Goal: Task Accomplishment & Management: Manage account settings

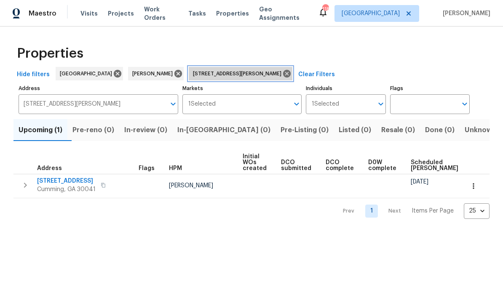
click at [283, 75] on icon at bounding box center [287, 74] width 8 height 8
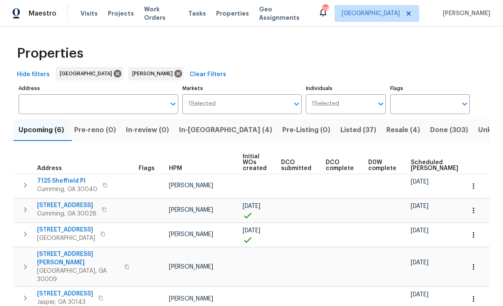
click at [210, 132] on span "In-reno (4)" at bounding box center [225, 130] width 93 height 12
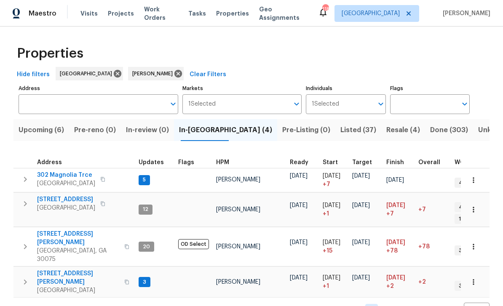
click at [64, 177] on span "302 Magnolia Trce" at bounding box center [66, 175] width 58 height 8
click at [60, 270] on span "[STREET_ADDRESS][PERSON_NAME]" at bounding box center [78, 278] width 82 height 17
click at [53, 174] on span "302 Magnolia Trce" at bounding box center [66, 175] width 58 height 8
click at [60, 230] on span "410 Hamilton Park Dr" at bounding box center [78, 238] width 82 height 17
click at [43, 129] on span "Upcoming (6)" at bounding box center [42, 130] width 46 height 12
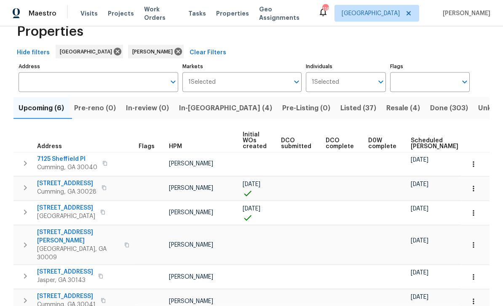
scroll to position [27, 0]
click at [56, 155] on span "7125 Sheffield Pl" at bounding box center [67, 159] width 60 height 8
click at [61, 180] on span "5575 Fieldfreen Dr" at bounding box center [66, 184] width 59 height 8
click at [62, 228] on span "545 Hanlon Way" at bounding box center [78, 236] width 82 height 17
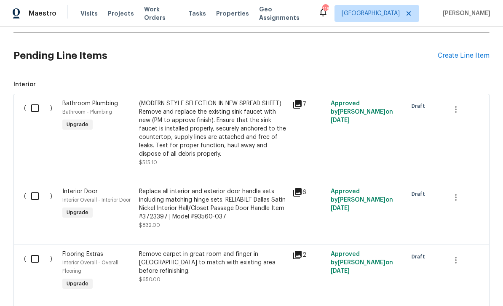
scroll to position [333, 0]
click at [40, 110] on input "checkbox" at bounding box center [38, 108] width 24 height 18
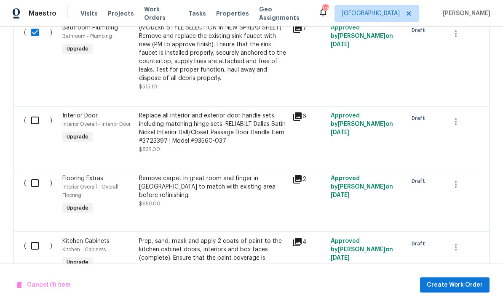
scroll to position [409, 0]
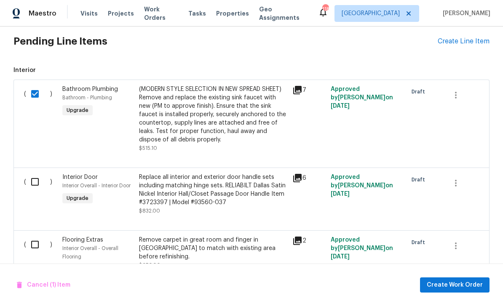
click at [34, 90] on input "checkbox" at bounding box center [38, 94] width 24 height 18
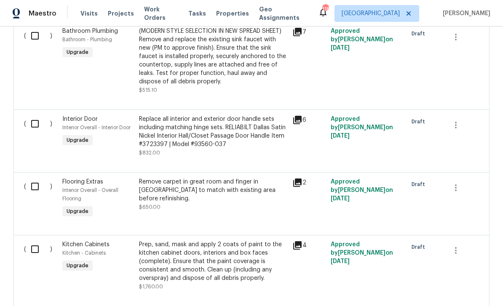
scroll to position [400, 0]
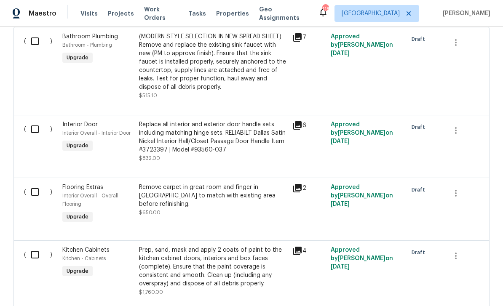
click at [75, 125] on span "Interior Door" at bounding box center [79, 125] width 35 height 6
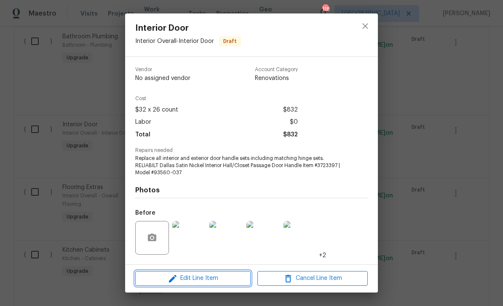
click at [167, 278] on span "Edit Line Item" at bounding box center [193, 279] width 110 height 11
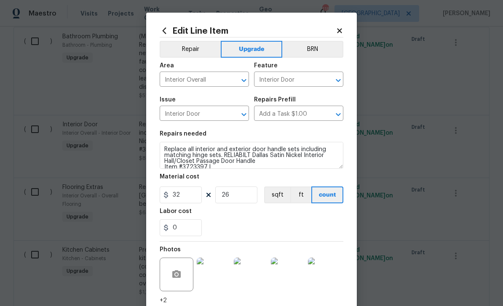
click at [187, 48] on button "Repair" at bounding box center [190, 49] width 61 height 17
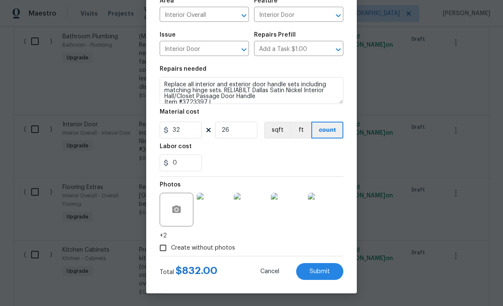
scroll to position [67, 0]
click at [308, 273] on button "Submit" at bounding box center [319, 271] width 47 height 17
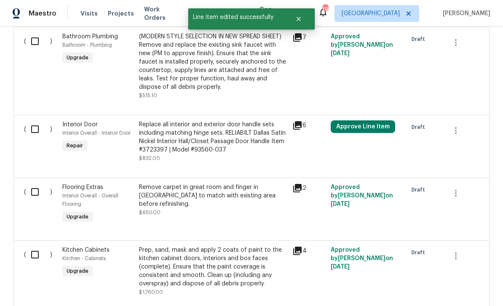
scroll to position [0, 0]
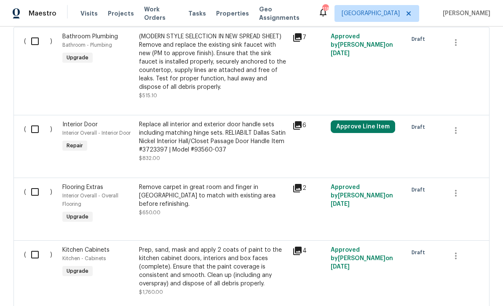
click at [380, 126] on button "Approve Line Item" at bounding box center [363, 127] width 64 height 13
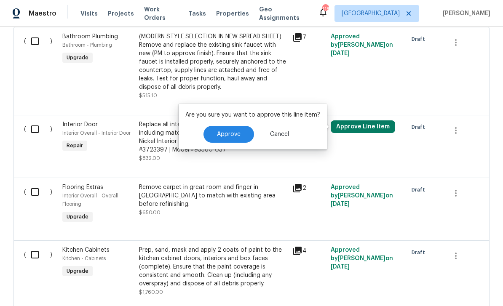
click at [228, 135] on span "Approve" at bounding box center [229, 134] width 24 height 6
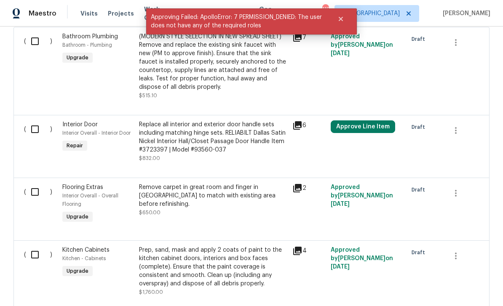
click at [474, 157] on div at bounding box center [462, 141] width 38 height 47
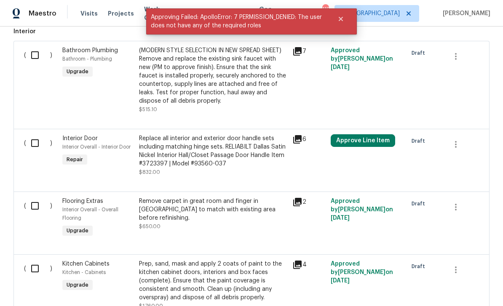
scroll to position [385, 0]
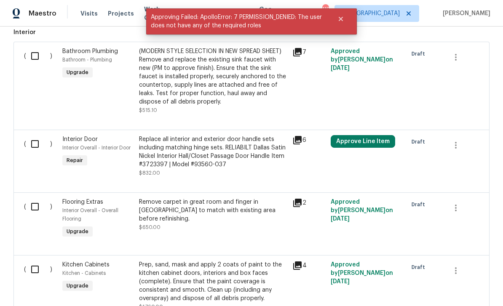
click at [37, 56] on input "checkbox" at bounding box center [38, 56] width 24 height 18
checkbox input "true"
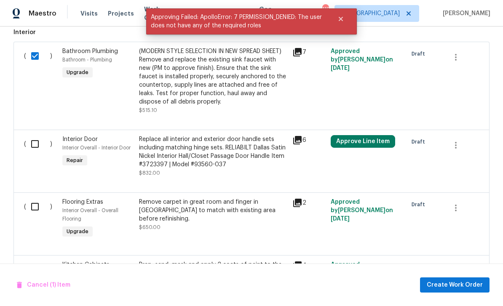
click at [35, 146] on input "checkbox" at bounding box center [38, 144] width 24 height 18
checkbox input "true"
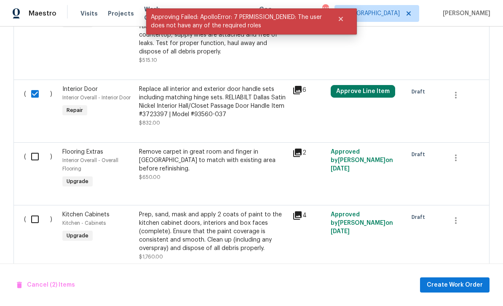
click at [33, 158] on input "checkbox" at bounding box center [38, 157] width 24 height 18
checkbox input "true"
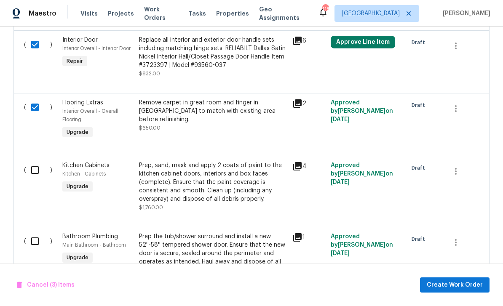
click at [33, 171] on input "checkbox" at bounding box center [38, 170] width 24 height 18
checkbox input "true"
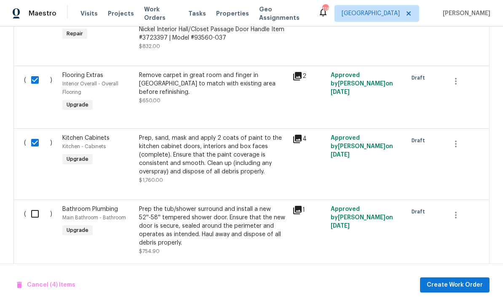
scroll to position [509, 0]
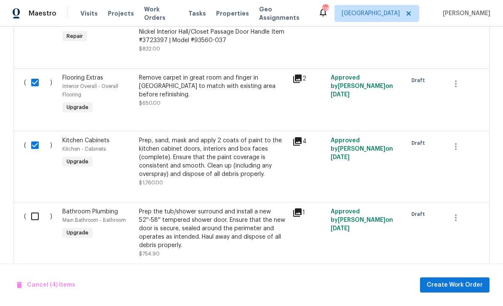
click at [36, 220] on input "checkbox" at bounding box center [38, 217] width 24 height 18
checkbox input "true"
click at [464, 286] on span "Create Work Order" at bounding box center [455, 285] width 56 height 11
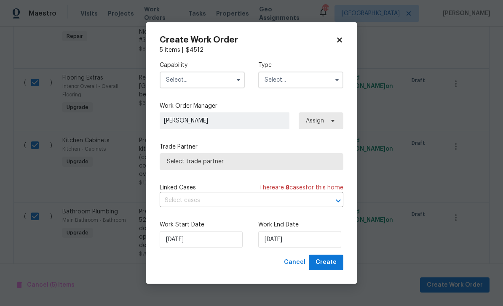
click at [190, 86] on input "text" at bounding box center [202, 80] width 85 height 17
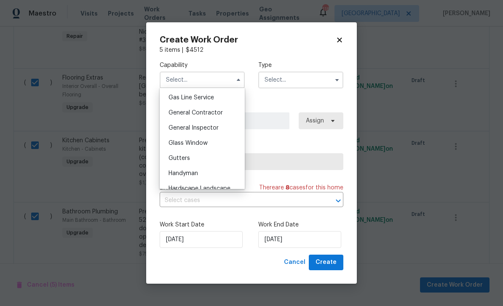
scroll to position [391, 0]
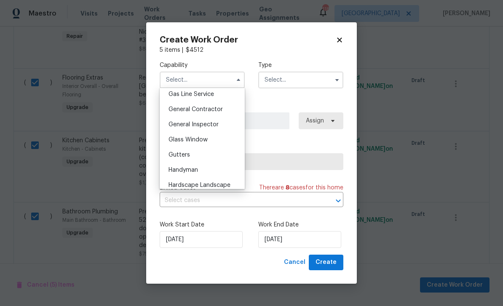
click at [182, 107] on span "General Contractor" at bounding box center [196, 110] width 54 height 6
type input "General Contractor"
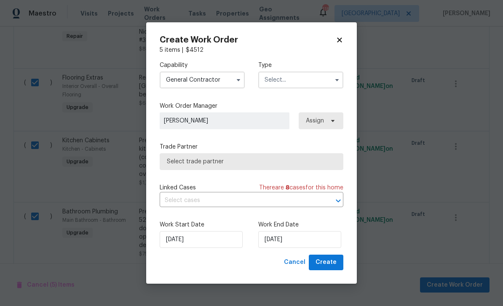
click at [314, 78] on input "text" at bounding box center [300, 80] width 85 height 17
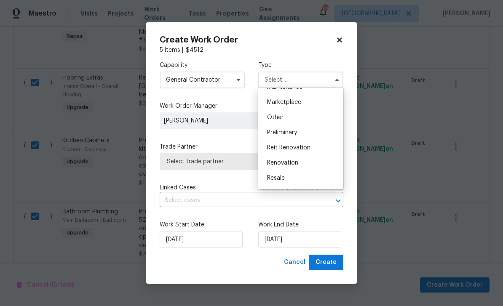
scroll to position [165, 0]
click at [314, 145] on div "Renovation" at bounding box center [300, 144] width 81 height 15
type input "Renovation"
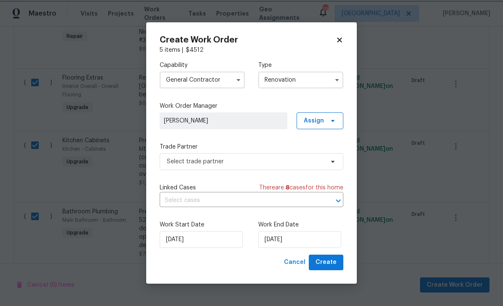
scroll to position [0, 0]
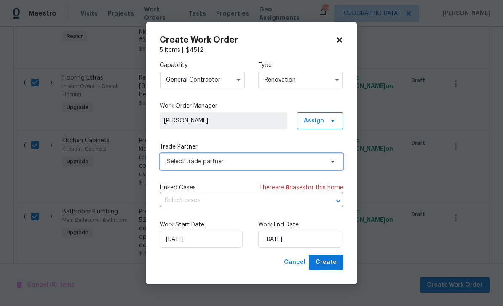
click at [322, 160] on span "Select trade partner" at bounding box center [245, 162] width 157 height 8
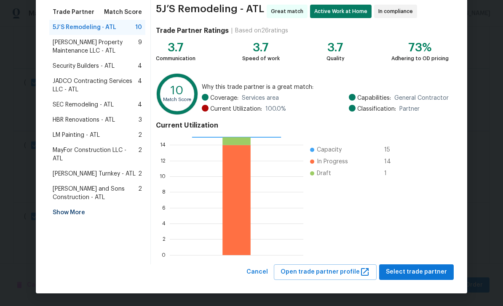
scroll to position [65, 0]
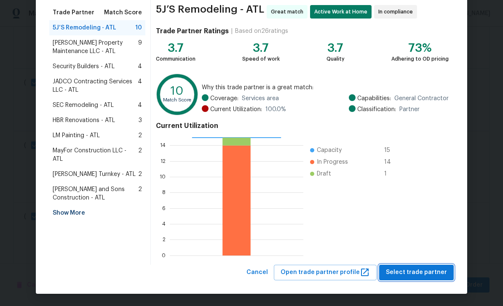
click at [422, 274] on span "Select trade partner" at bounding box center [416, 273] width 61 height 11
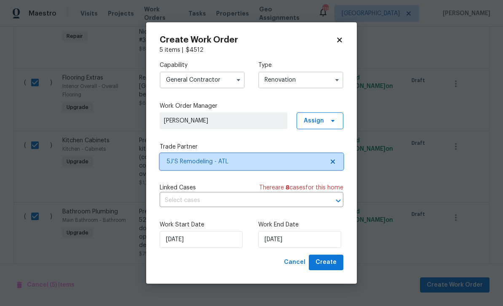
scroll to position [0, 0]
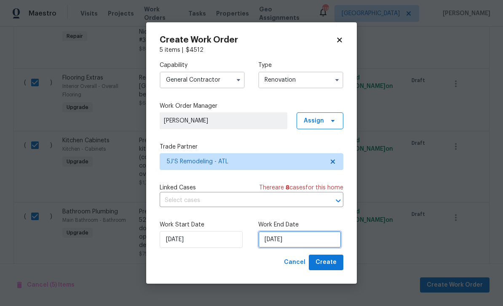
click at [327, 240] on input "9/9/2025" at bounding box center [299, 239] width 83 height 17
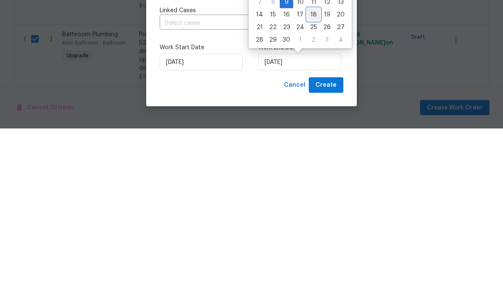
click at [312, 186] on div "18" at bounding box center [313, 192] width 13 height 12
type input "9/18/2025"
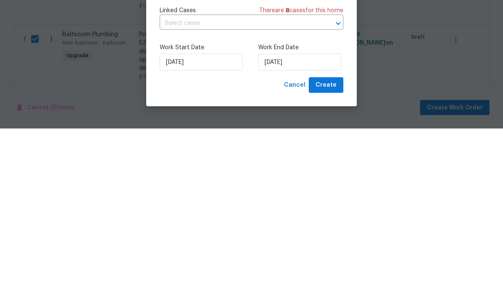
scroll to position [27, 0]
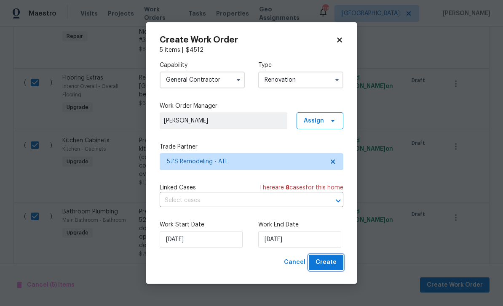
click at [333, 261] on span "Create" at bounding box center [326, 262] width 21 height 11
checkbox input "false"
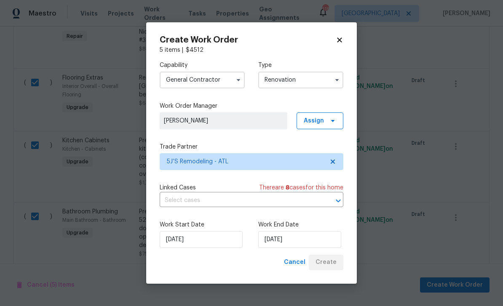
checkbox input "false"
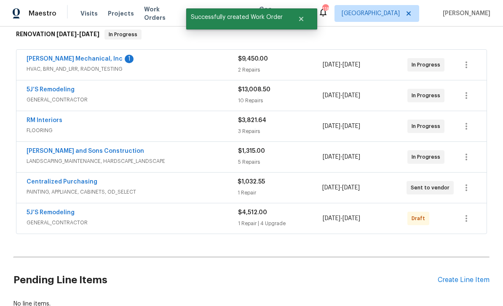
scroll to position [134, 0]
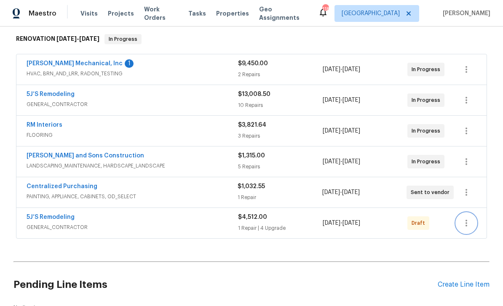
click at [467, 220] on icon "button" at bounding box center [467, 223] width 2 height 7
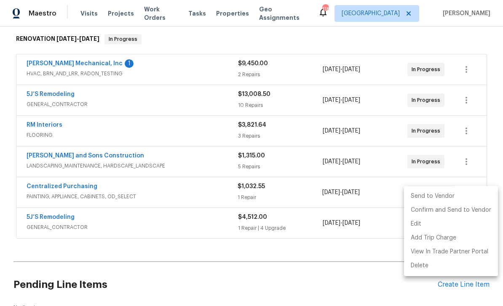
click at [454, 198] on li "Send to Vendor" at bounding box center [451, 197] width 94 height 14
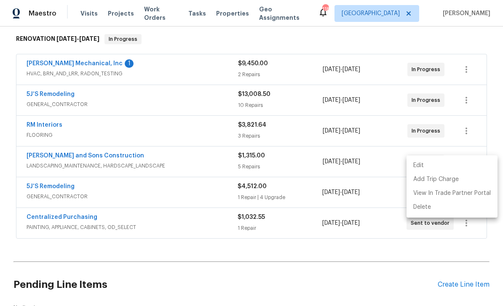
click at [45, 67] on div at bounding box center [251, 153] width 503 height 306
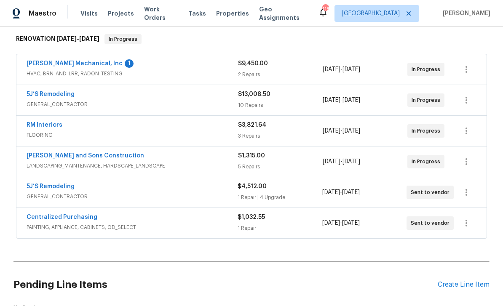
click at [46, 61] on link "JH Martin Mechanical, Inc" at bounding box center [75, 64] width 96 height 6
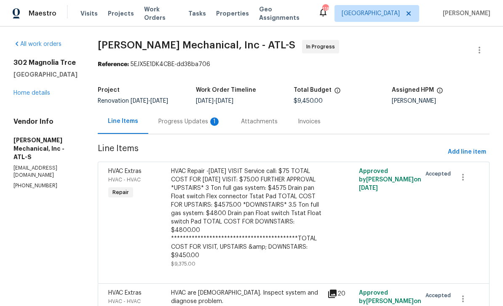
click at [196, 126] on div "Progress Updates 1" at bounding box center [189, 122] width 62 height 8
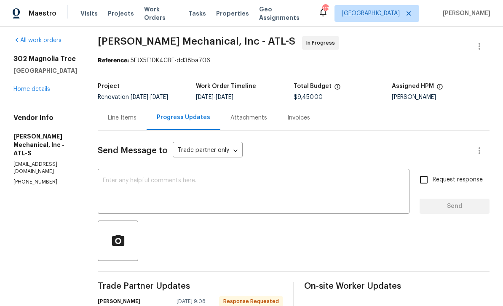
scroll to position [3, 0]
click at [32, 87] on link "Home details" at bounding box center [31, 90] width 37 height 6
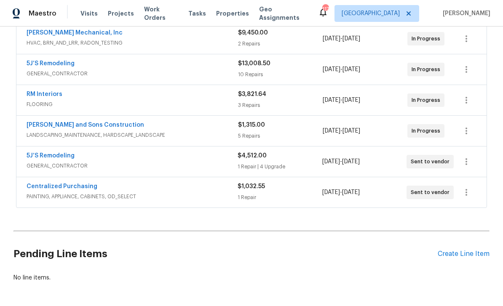
scroll to position [166, 0]
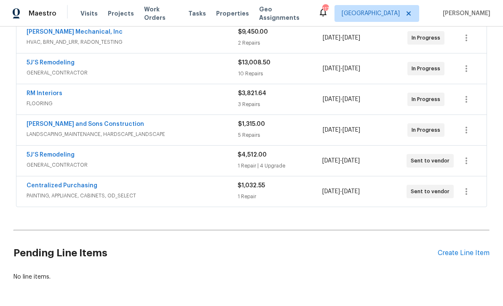
click at [39, 157] on link "5J’S Remodeling" at bounding box center [51, 155] width 48 height 6
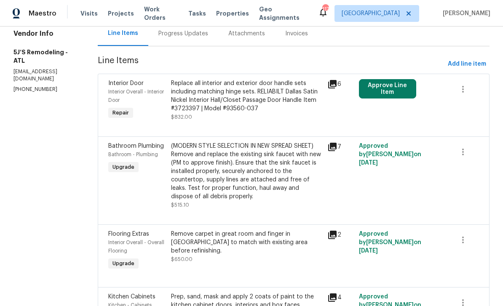
scroll to position [87, 0]
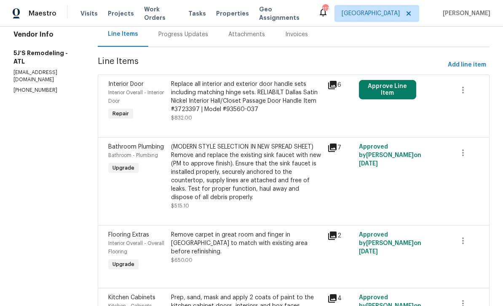
click at [391, 80] on button "Approve Line Item" at bounding box center [388, 89] width 58 height 19
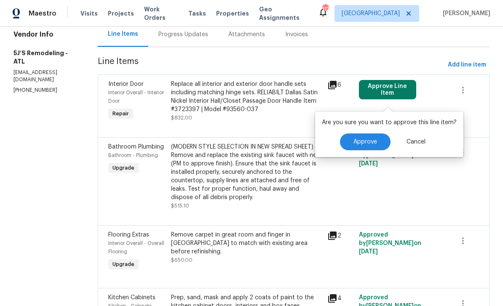
click at [369, 139] on span "Approve" at bounding box center [366, 142] width 24 height 6
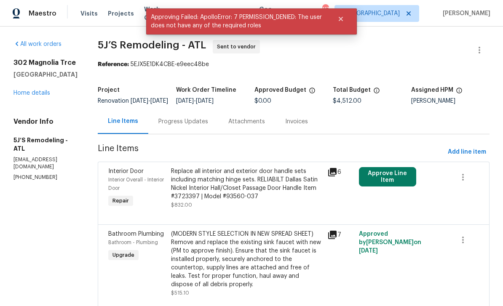
scroll to position [0, 0]
click at [128, 177] on span "Interior Overall - Interior Door" at bounding box center [136, 183] width 56 height 13
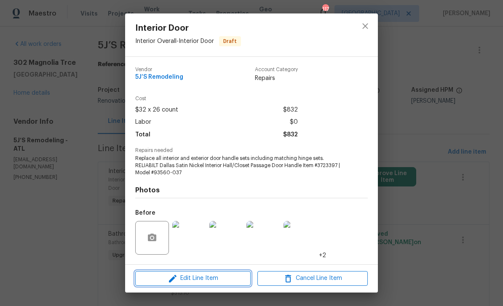
click at [180, 281] on span "Edit Line Item" at bounding box center [193, 279] width 110 height 11
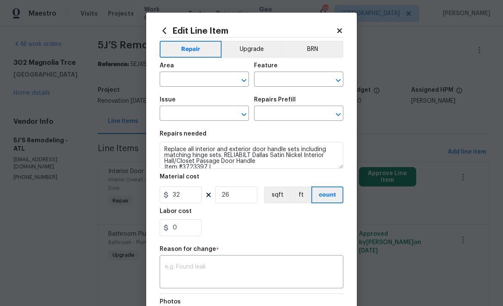
type input "Interior Overall"
type input "Interior Door"
type input "Add a Task $1.00"
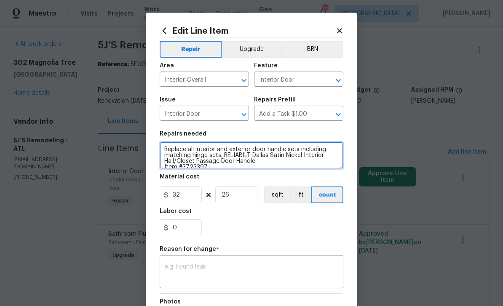
click at [209, 168] on textarea "Replace all interior and exterior door handle sets including matching hinge set…" at bounding box center [252, 155] width 184 height 27
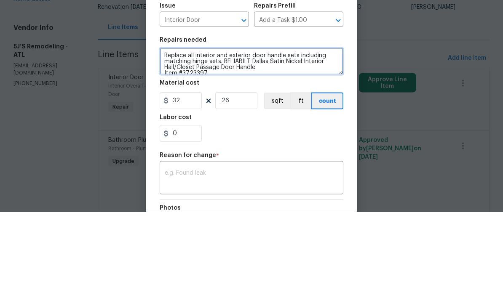
scroll to position [2, 0]
click at [271, 142] on textarea "Replace all interior and exterior door handle sets including matching hinge set…" at bounding box center [252, 155] width 184 height 27
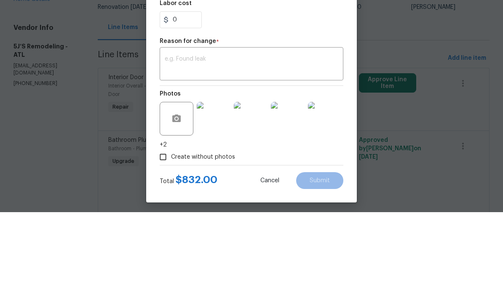
scroll to position [117, 0]
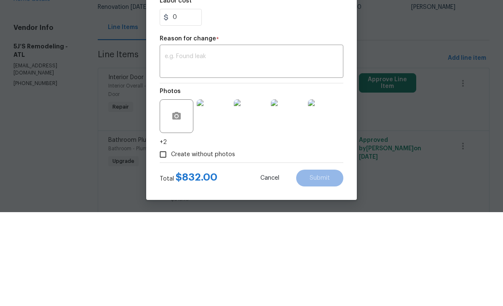
type textarea "Replace all interior and exterior door handle sets including matching hinge set…"
click at [305, 147] on textarea at bounding box center [252, 156] width 174 height 18
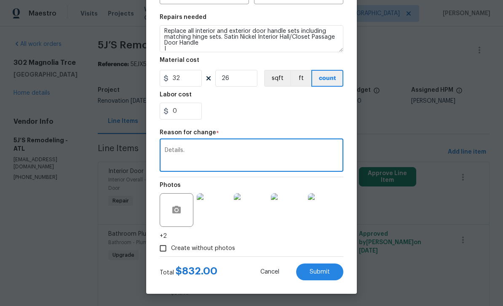
type textarea "Details."
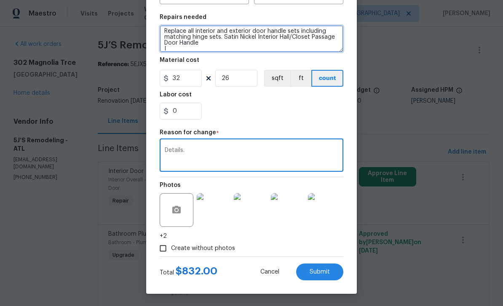
click at [223, 38] on textarea "Replace all interior and exterior door handle sets including matching hinge set…" at bounding box center [252, 38] width 184 height 27
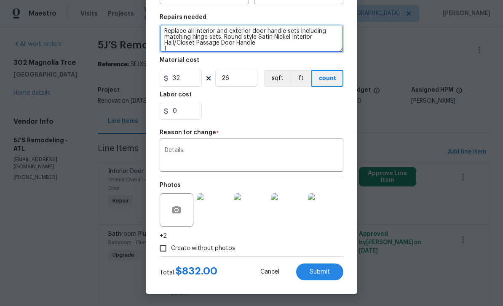
click at [177, 43] on textarea "Replace all interior and exterior door handle sets including matching hinge set…" at bounding box center [252, 38] width 184 height 27
click at [195, 42] on textarea "Replace all interior and exterior door handle sets including matching hinge set…" at bounding box center [252, 38] width 184 height 27
click at [172, 51] on textarea "Replace all interior and exterior door handle sets including matching hinge set…" at bounding box center [252, 38] width 184 height 27
type textarea "Replace all interior and exterior door handle sets including matching hinge set…"
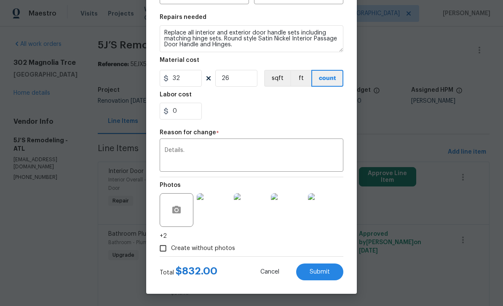
click at [327, 276] on span "Submit" at bounding box center [320, 272] width 20 height 6
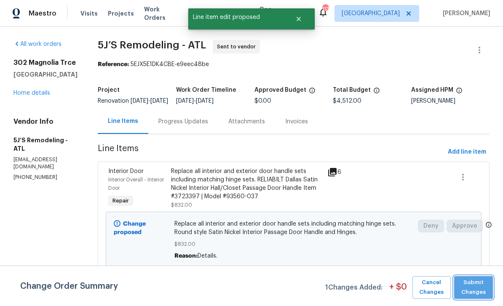
click at [476, 288] on span "Submit Changes" at bounding box center [474, 287] width 30 height 19
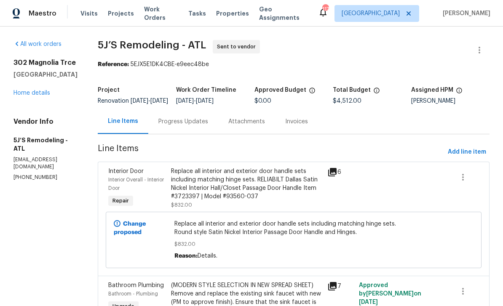
click at [36, 90] on link "Home details" at bounding box center [31, 93] width 37 height 6
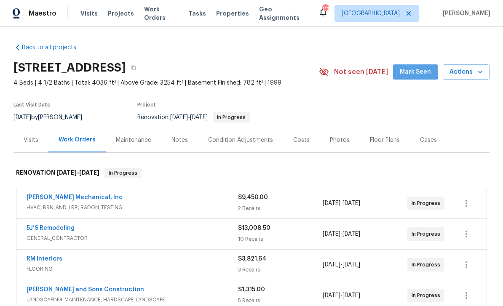
click at [414, 67] on span "Mark Seen" at bounding box center [415, 72] width 31 height 11
click at [302, 136] on div "Costs" at bounding box center [301, 140] width 16 height 8
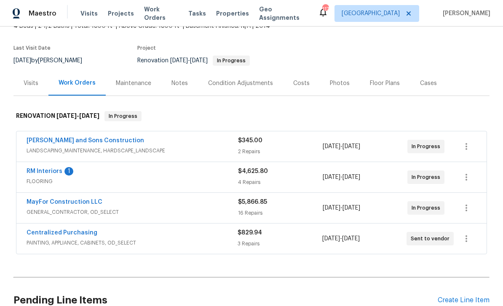
scroll to position [62, 0]
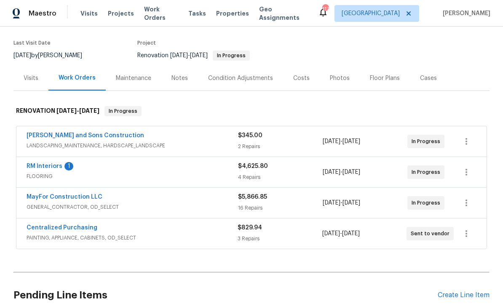
click at [40, 168] on link "RM Interiors" at bounding box center [45, 167] width 36 height 6
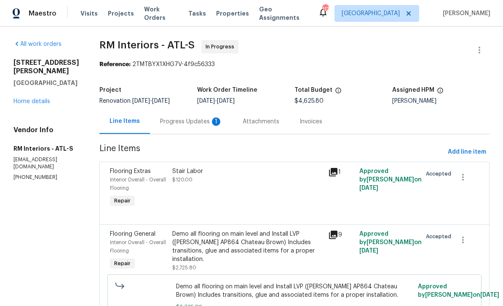
click at [182, 121] on div "Progress Updates 1" at bounding box center [191, 122] width 62 height 8
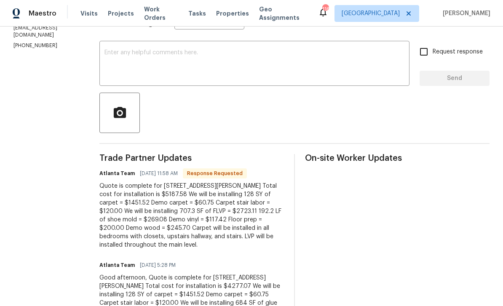
scroll to position [133, 0]
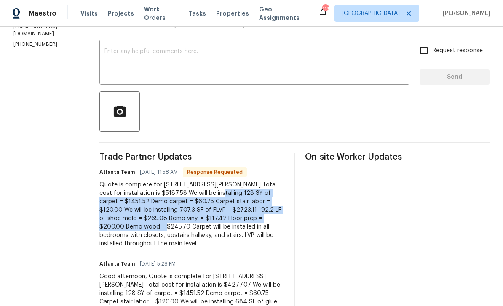
copy div "128 SY of carpet = $1451.52 Demo carpet = $60.75 Carpet stair labor = $120.00 W…"
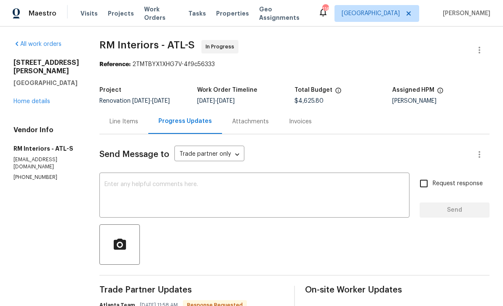
scroll to position [0, 0]
click at [116, 122] on div "Line Items" at bounding box center [124, 122] width 29 height 8
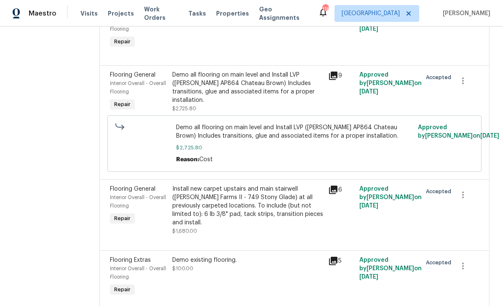
scroll to position [159, 0]
click at [123, 265] on div "Interior Overall - Overall Flooring" at bounding box center [138, 273] width 57 height 17
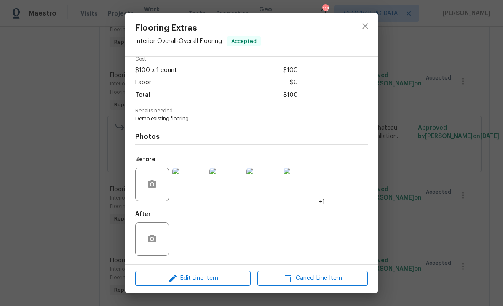
scroll to position [42, 0]
click at [174, 278] on icon "button" at bounding box center [173, 279] width 8 height 8
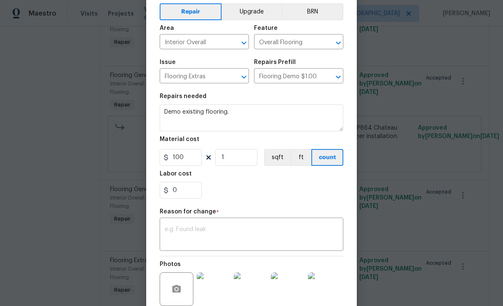
scroll to position [40, 0]
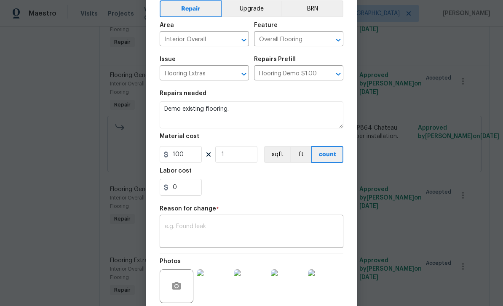
click at [178, 226] on textarea at bounding box center [252, 233] width 174 height 18
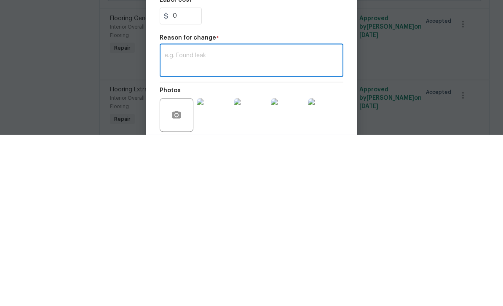
paste textarea "128 SY of carpet = $1451.52 Demo carpet = $60.75 Carpet stair labor = $120.00 W…"
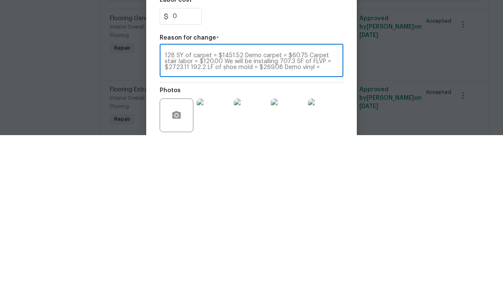
scroll to position [6, 0]
click at [221, 224] on textarea "128 SY of carpet = $1451.52 Demo carpet = $60.75 Carpet stair labor = $120.00 W…" at bounding box center [252, 233] width 174 height 18
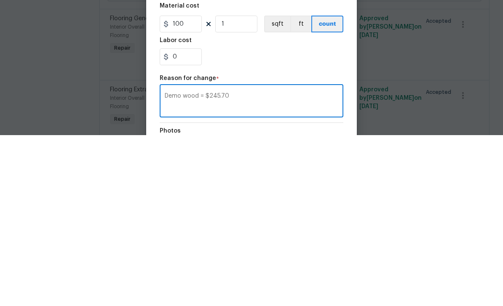
scroll to position [0, 0]
type textarea "Demo wood = $245.70"
click at [188, 187] on input "100" at bounding box center [181, 195] width 42 height 17
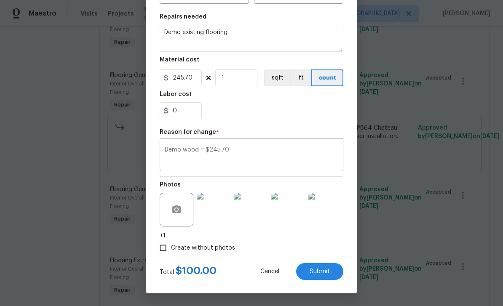
scroll to position [119, 0]
click at [326, 271] on span "Submit" at bounding box center [320, 272] width 20 height 6
type input "100"
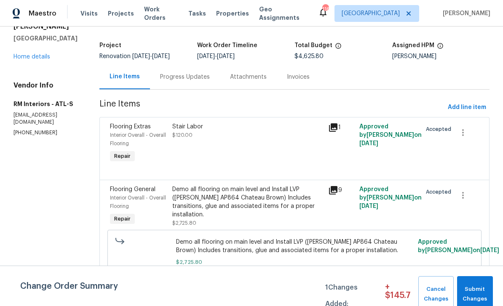
scroll to position [43, 0]
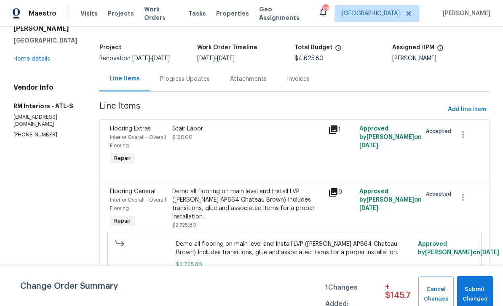
click at [172, 75] on div "Progress Updates" at bounding box center [185, 79] width 50 height 8
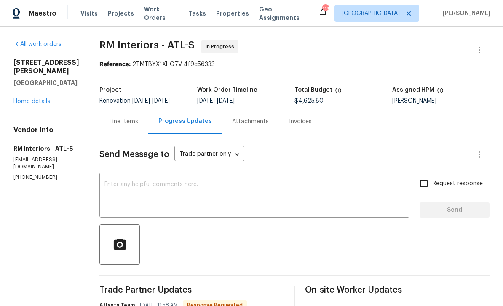
click at [117, 120] on div "Line Items" at bounding box center [124, 122] width 29 height 8
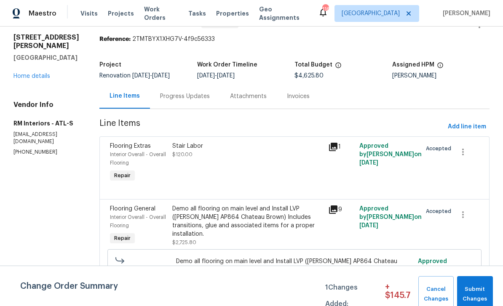
scroll to position [26, 0]
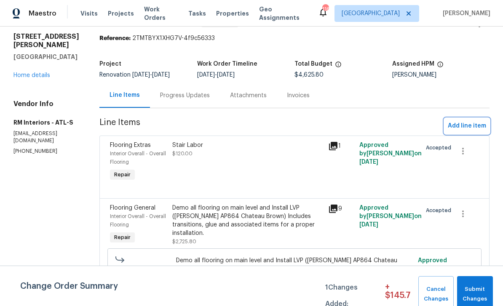
click at [464, 126] on span "Add line item" at bounding box center [467, 126] width 38 height 11
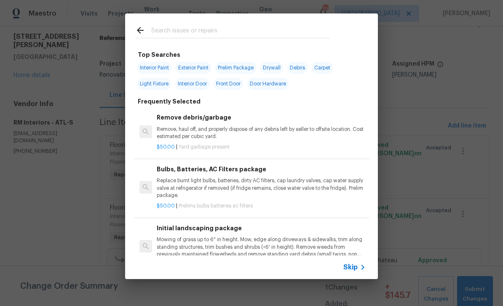
click at [168, 30] on input "text" at bounding box center [240, 31] width 179 height 13
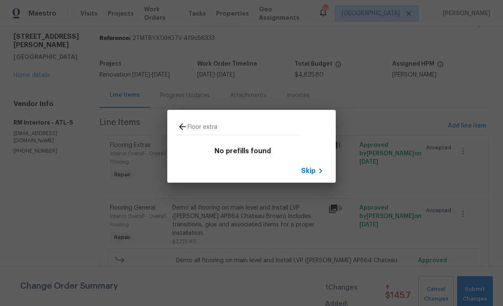
type input "Floor extra"
click at [180, 123] on icon at bounding box center [182, 127] width 10 height 10
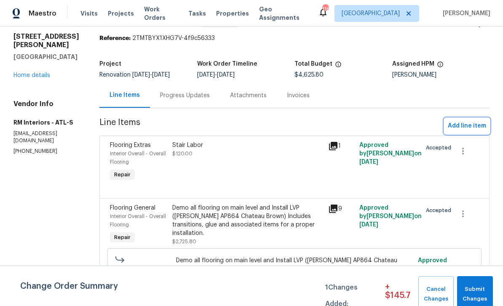
click at [468, 123] on span "Add line item" at bounding box center [467, 126] width 38 height 11
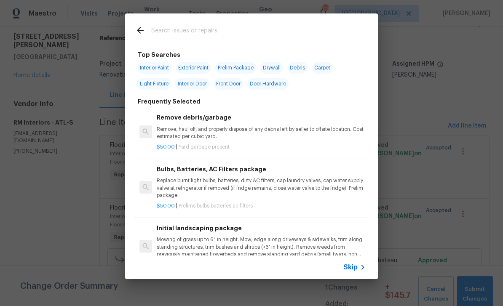
click at [162, 29] on input "text" at bounding box center [240, 31] width 179 height 13
type input "Floor"
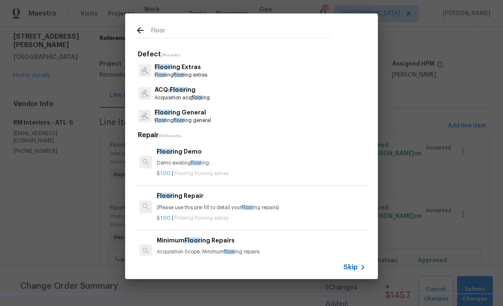
click at [174, 69] on p "Floor ing Extras" at bounding box center [181, 67] width 53 height 9
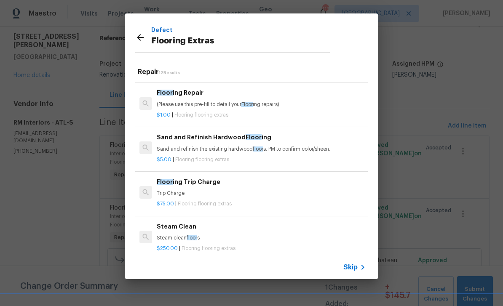
scroll to position [41, 0]
click at [300, 103] on p "(Please use this pre-fill to detail your Floor ing repairs)" at bounding box center [261, 103] width 209 height 7
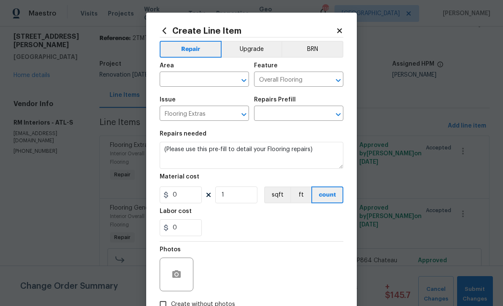
type input "Flooring Repair $1.00"
type input "1"
click at [176, 77] on input "text" at bounding box center [193, 80] width 66 height 13
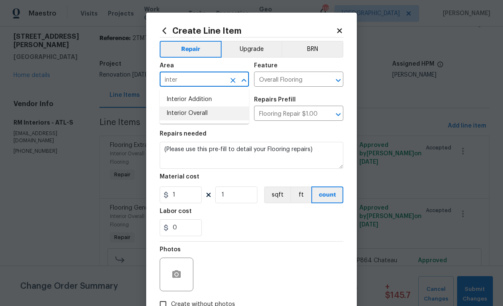
click at [178, 110] on li "Interior Overall" at bounding box center [204, 114] width 89 height 14
type input "Interior Overall"
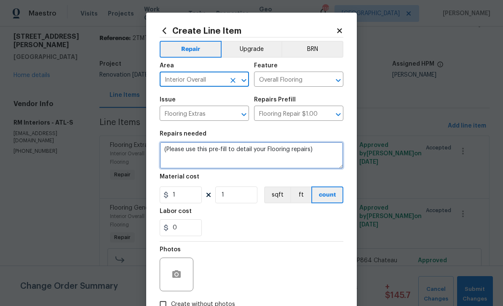
click at [319, 153] on textarea "(Please use this pre-fill to detail your Flooring repairs)" at bounding box center [252, 155] width 184 height 27
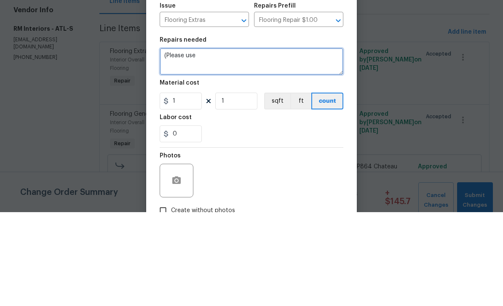
type textarea "("
paste textarea "128 SY of carpet = $1451.52 Demo carpet = $60.75 Carpet stair labor = $120.00 W…"
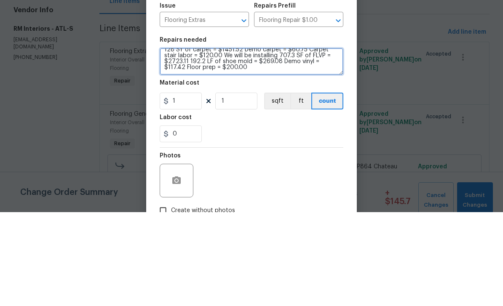
scroll to position [5, 0]
click at [322, 142] on textarea "128 SY of carpet = $1451.52 Demo carpet = $60.75 Carpet stair labor = $120.00 W…" at bounding box center [252, 155] width 184 height 27
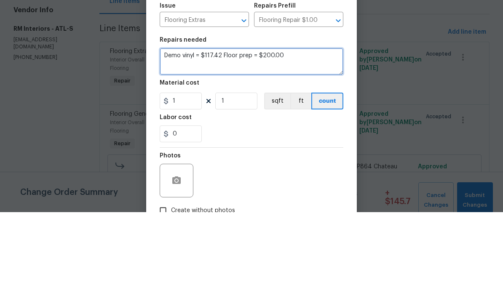
click at [295, 142] on textarea "Demo vinyl = $117.42 Floor prep = $200.00" at bounding box center [252, 155] width 184 height 27
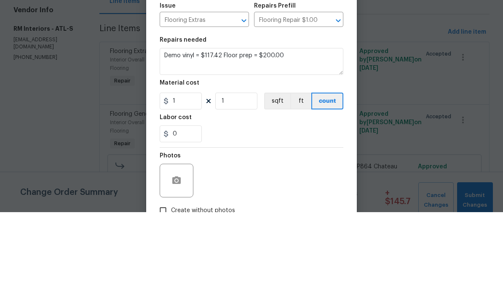
scroll to position [27, 0]
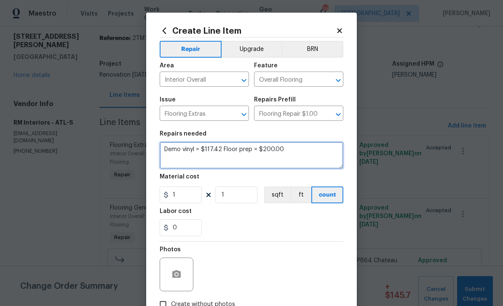
click at [303, 152] on textarea "Demo vinyl = $117.42 Floor prep = $200.00" at bounding box center [252, 155] width 184 height 27
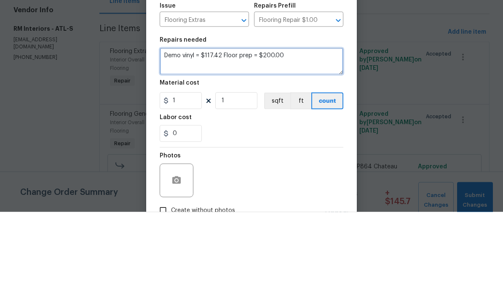
paste textarea "128 SY of carpet = $1451.52 Demo carpet = $60.75 Carpet stair labor = $120.00 W…"
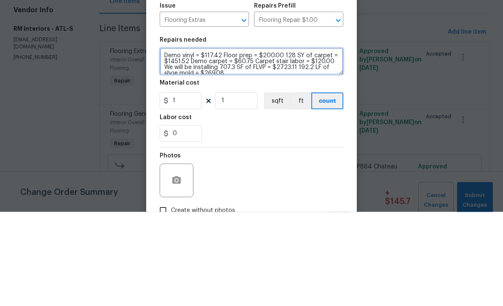
scroll to position [2, 0]
click at [282, 142] on textarea "Demo vinyl = $117.42 Floor prep = $200.00 128 SY of carpet = $1451.52 Demo carp…" at bounding box center [252, 155] width 184 height 27
click at [284, 142] on textarea "Demo vinyl = $117.42 Floor prep = $200.00 128 SY of carpet = $1451.52 Demo carp…" at bounding box center [252, 155] width 184 height 27
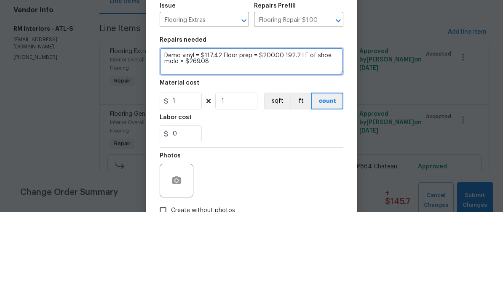
scroll to position [0, 0]
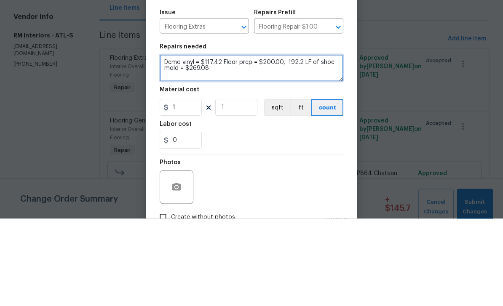
type textarea "Demo vinyl = $117.42 Floor prep = $200.00, 192.2 LF of shoe mold = $269.08"
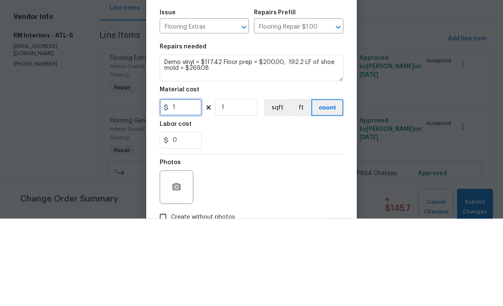
click at [183, 187] on input "1" at bounding box center [181, 195] width 42 height 17
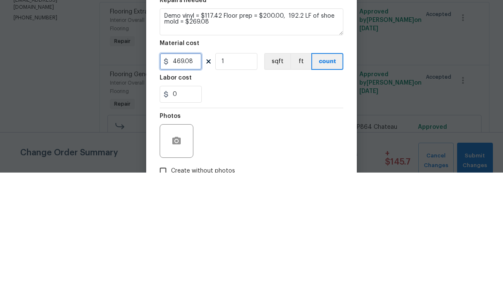
type input "469.08"
click at [179, 220] on input "0" at bounding box center [181, 228] width 42 height 17
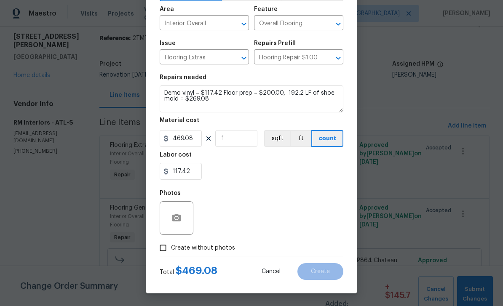
scroll to position [58, 0]
type input "117.42"
click at [164, 249] on input "Create without photos" at bounding box center [163, 248] width 16 height 16
checkbox input "true"
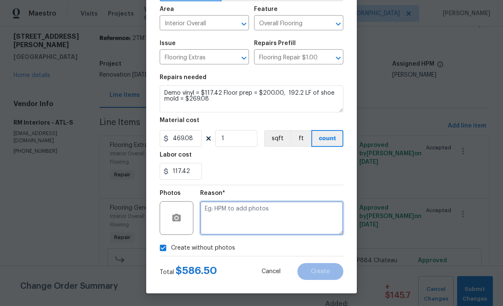
click at [316, 217] on textarea at bounding box center [271, 218] width 143 height 34
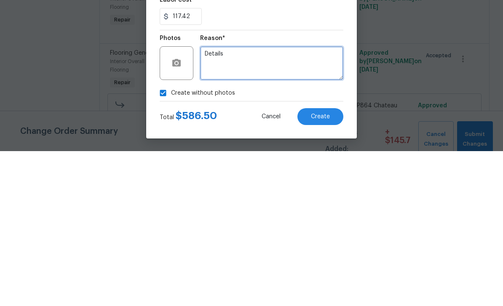
type textarea "Details"
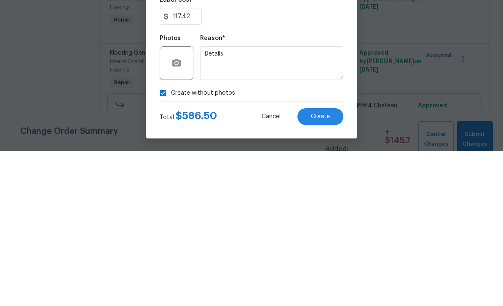
click at [325, 269] on span "Create" at bounding box center [320, 272] width 19 height 6
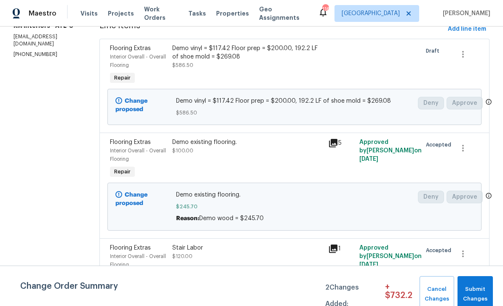
scroll to position [92, 0]
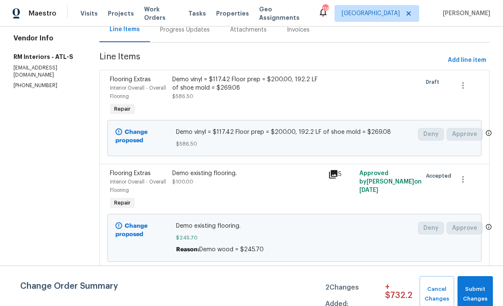
click at [169, 34] on div "Progress Updates" at bounding box center [185, 30] width 50 height 8
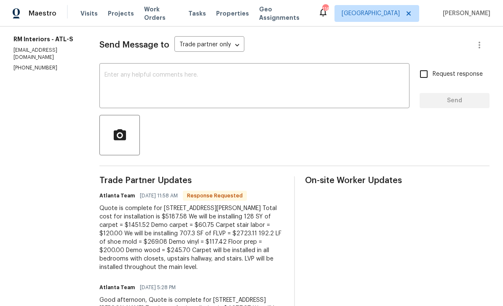
scroll to position [113, 0]
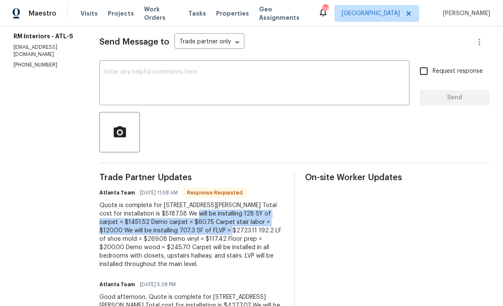
copy div "installing 128 SY of carpet = $1451.52 Demo carpet = $60.75 Carpet stair labor …"
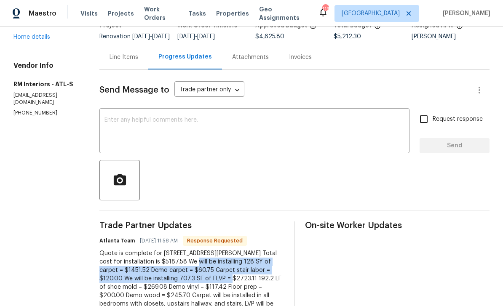
scroll to position [59, 0]
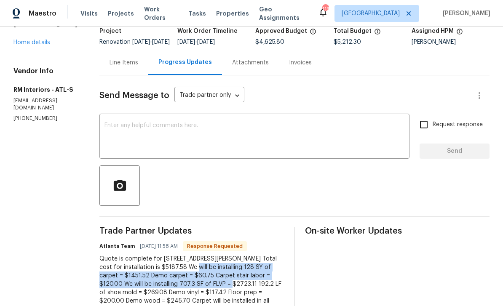
click at [117, 66] on div "Line Items" at bounding box center [124, 63] width 29 height 8
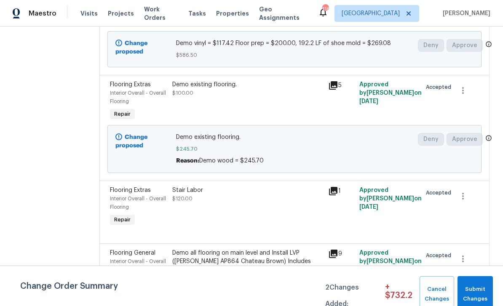
scroll to position [180, 0]
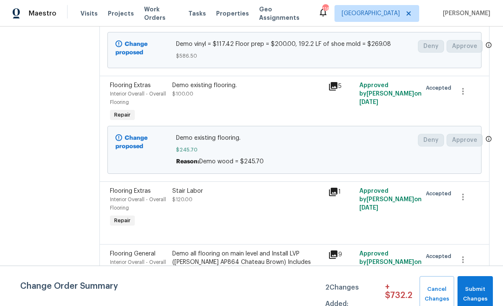
click at [123, 88] on span "Flooring Extras" at bounding box center [130, 86] width 41 height 6
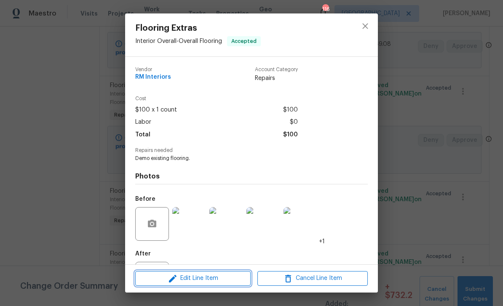
click at [177, 281] on icon "button" at bounding box center [173, 279] width 10 height 10
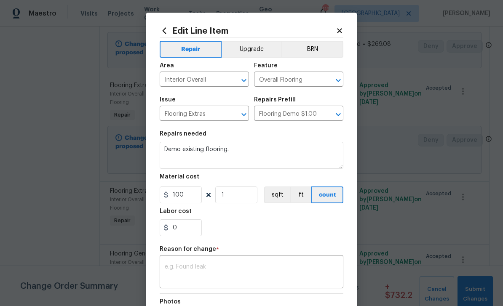
click at [346, 29] on div "Edit Line Item Repair Upgrade BRN Area Interior Overall ​ Feature Overall Floor…" at bounding box center [251, 212] width 211 height 398
click at [341, 32] on icon at bounding box center [339, 30] width 5 height 5
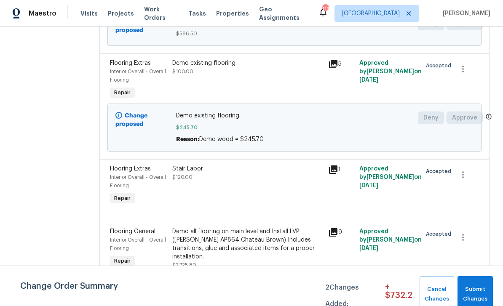
scroll to position [204, 0]
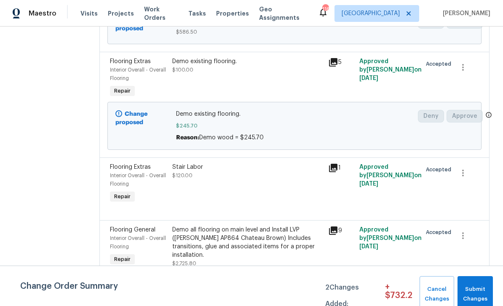
click at [132, 127] on div "Change proposed" at bounding box center [143, 125] width 61 height 37
click at [136, 140] on div "Change proposed" at bounding box center [143, 125] width 61 height 37
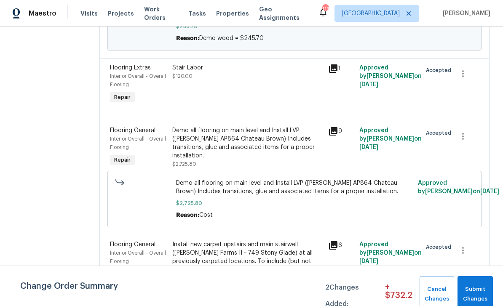
scroll to position [303, 0]
click at [126, 241] on div "Flooring General" at bounding box center [138, 245] width 57 height 8
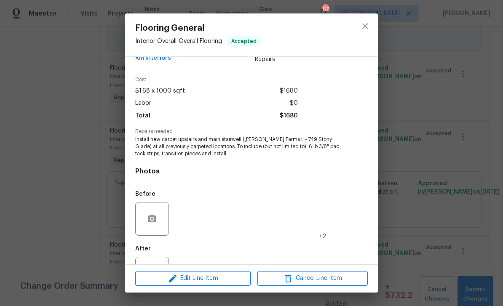
scroll to position [40, 0]
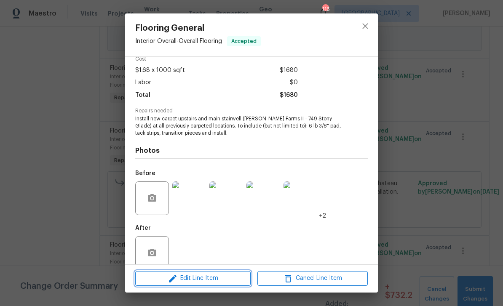
click at [180, 280] on span "Edit Line Item" at bounding box center [193, 279] width 110 height 11
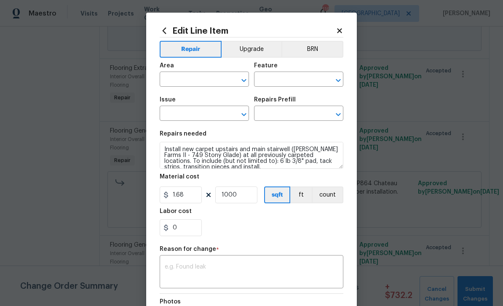
type input "Interior Overall"
type input "Overall Flooring"
type input "Flooring General"
type input "Carpet LVL 2 - Abshire Farms II (Beige) $1.68"
click at [178, 266] on textarea at bounding box center [252, 273] width 174 height 18
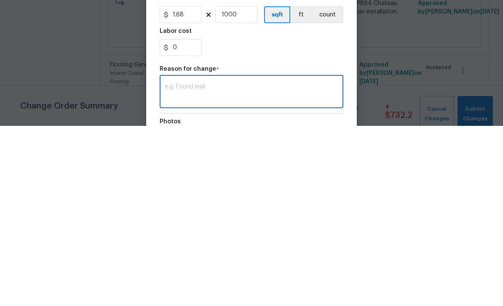
paste textarea "installing 128 SY of carpet = $1451.52 Demo carpet = $60.75 Carpet stair labor …"
click at [166, 264] on textarea "installing 128 SY of carpet = $1451.52 Demo carpet = $60.75 Carpet stair labor …" at bounding box center [252, 273] width 174 height 18
click at [165, 264] on textarea "installing 128 SY of carpet = $1451.52 Demo carpet = $60.75 Carpet stair labor …" at bounding box center [252, 273] width 174 height 18
type textarea "installing 128 SY of carpet = $1451.52 Demo carpet = $60.75"
click at [322, 220] on div "0" at bounding box center [252, 228] width 184 height 17
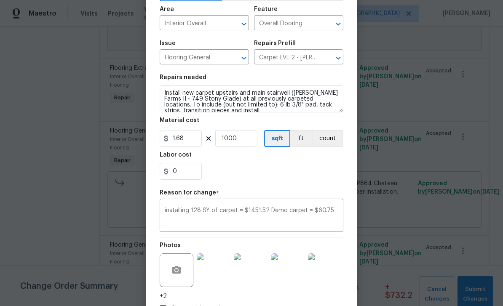
scroll to position [59, 0]
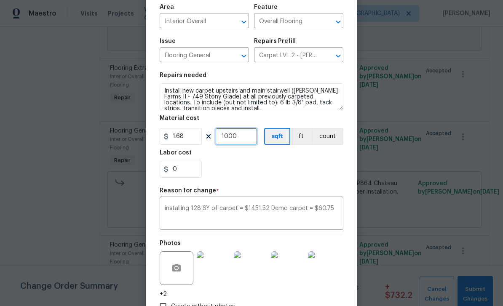
click at [241, 139] on input "1000" at bounding box center [236, 136] width 42 height 17
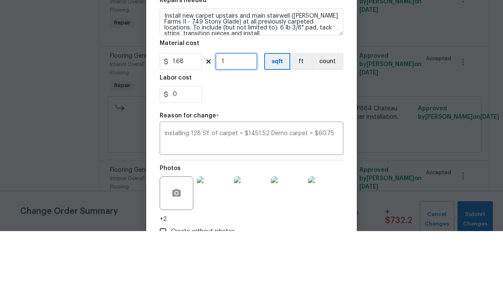
type input "1"
click at [187, 128] on input "1.68" at bounding box center [181, 136] width 42 height 17
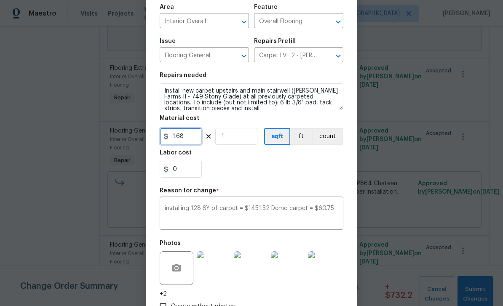
click at [187, 137] on input "1.68" at bounding box center [181, 136] width 42 height 17
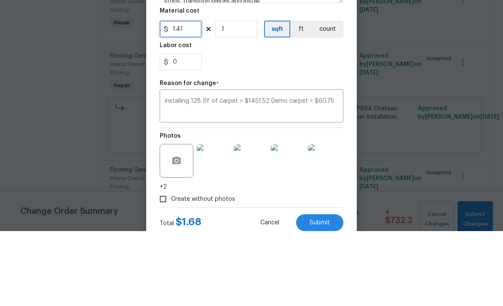
scroll to position [84, 0]
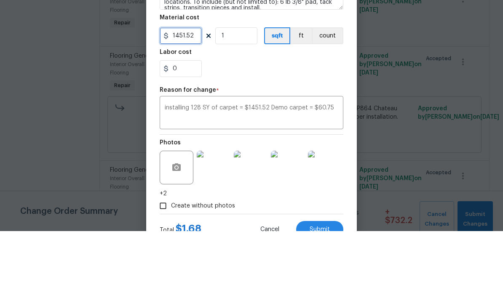
type input "1451.52"
click at [185, 135] on input "0" at bounding box center [181, 143] width 42 height 17
type input "60.75"
click at [243, 84] on div "Repair Upgrade BRN Area Interior Overall ​ Feature Overall Flooring ​ Issue Flo…" at bounding box center [252, 121] width 184 height 336
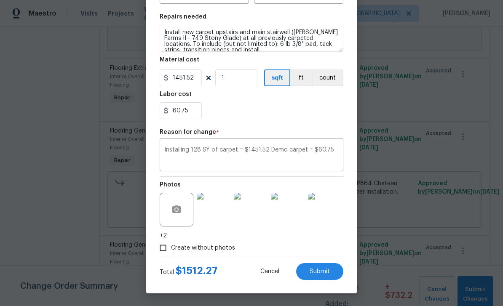
scroll to position [119, 0]
click at [316, 270] on span "Submit" at bounding box center [320, 272] width 20 height 6
type input "1000"
type input "1.68"
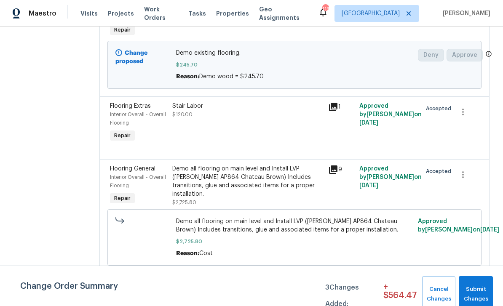
scroll to position [284, 0]
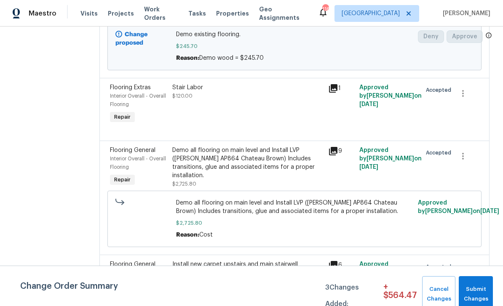
click at [113, 155] on div "Interior Overall - Overall Flooring" at bounding box center [138, 163] width 57 height 17
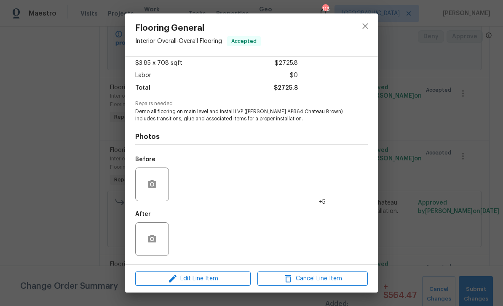
scroll to position [48, 0]
click at [176, 280] on icon "button" at bounding box center [173, 279] width 10 height 10
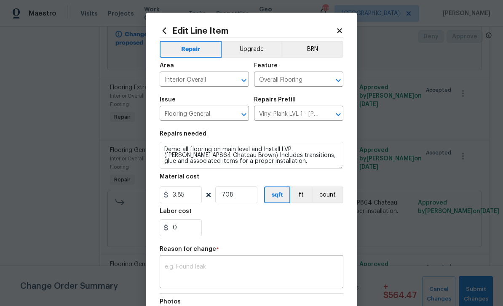
click at [174, 266] on textarea at bounding box center [252, 273] width 174 height 18
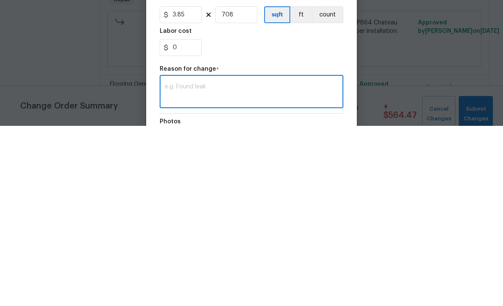
paste textarea "Carpet stair labor = $120.00 We will be installing 707.3 SF of FLVP = $2723.11"
type textarea "Carpet stair labor = $120.00 We will be installing 707.3 SF of FLVP = $2723.11"
click at [241, 187] on input "708" at bounding box center [236, 195] width 42 height 17
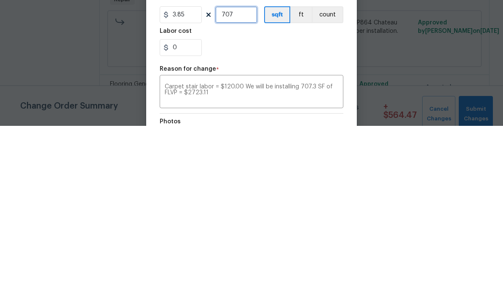
type input "707"
click at [182, 220] on input "0" at bounding box center [181, 228] width 42 height 17
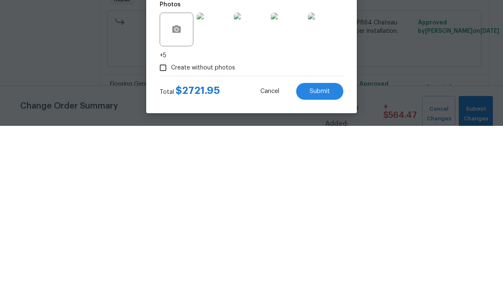
scroll to position [119, 0]
type input "1.19"
click at [319, 269] on span "Submit" at bounding box center [320, 272] width 20 height 6
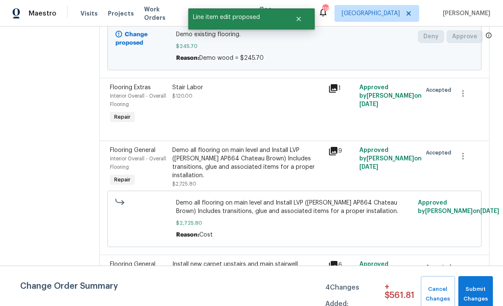
scroll to position [0, 0]
click at [481, 292] on span "Submit Changes" at bounding box center [476, 294] width 26 height 19
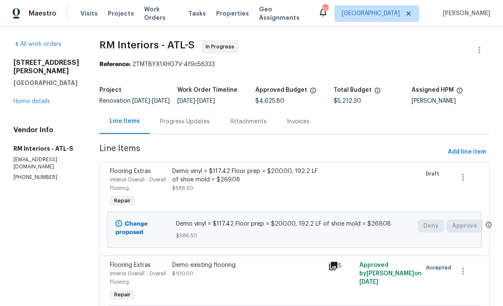
click at [30, 105] on link "Home details" at bounding box center [31, 102] width 37 height 6
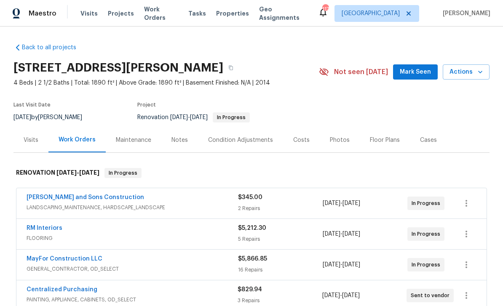
click at [420, 70] on span "Mark Seen" at bounding box center [415, 72] width 31 height 11
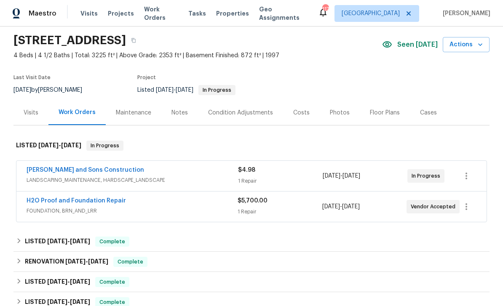
scroll to position [32, 0]
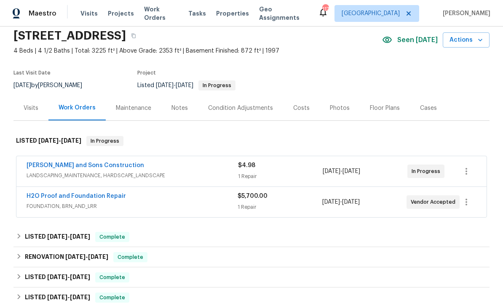
click at [38, 167] on link "[PERSON_NAME] and Sons Construction" at bounding box center [86, 166] width 118 height 6
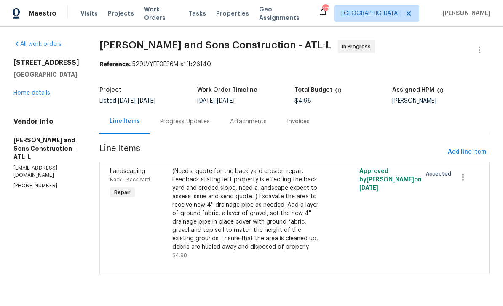
click at [160, 119] on div "Progress Updates" at bounding box center [185, 122] width 50 height 8
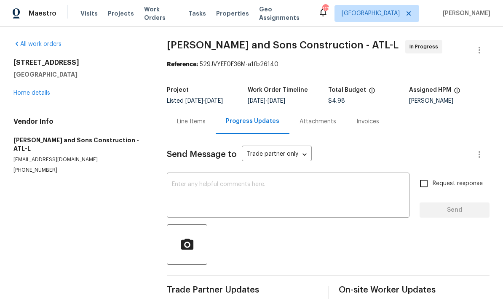
click at [173, 190] on textarea at bounding box center [288, 196] width 233 height 29
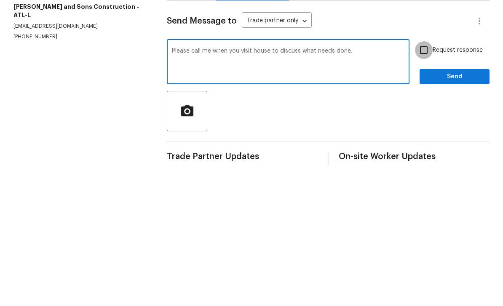
type textarea "Please call me when you visit house to discuss what needs done."
click at [428, 175] on input "Request response" at bounding box center [424, 184] width 18 height 18
checkbox input "true"
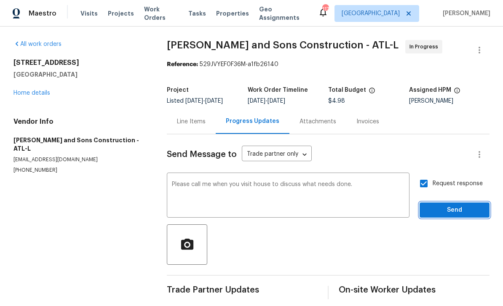
click at [465, 206] on span "Send" at bounding box center [454, 210] width 56 height 11
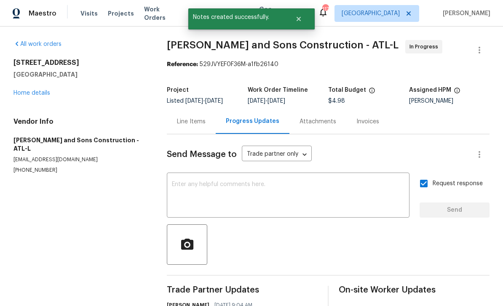
click at [28, 90] on link "Home details" at bounding box center [31, 93] width 37 height 6
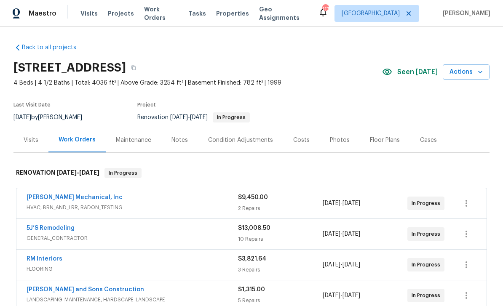
click at [175, 139] on div "Notes" at bounding box center [180, 140] width 16 height 8
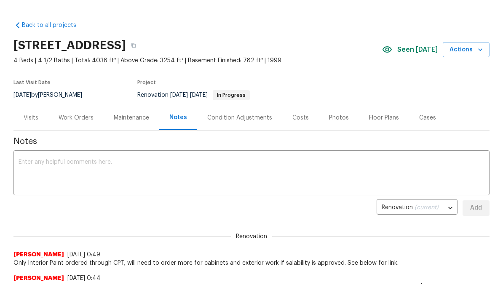
click at [24, 27] on link "Back to all projects" at bounding box center [53, 25] width 81 height 8
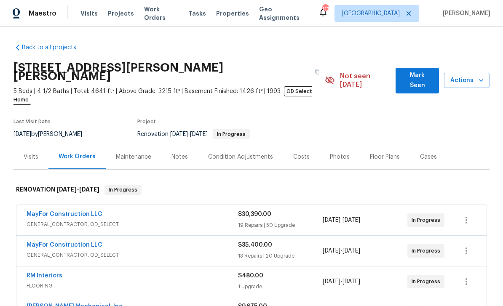
click at [420, 70] on span "Mark Seen" at bounding box center [417, 80] width 30 height 21
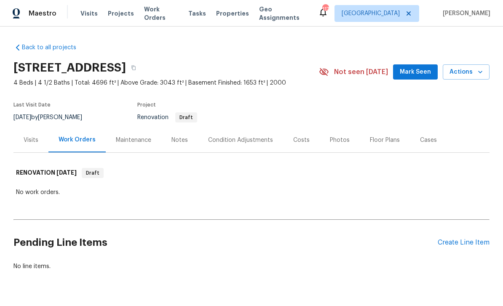
scroll to position [21, 0]
click at [181, 136] on div "Notes" at bounding box center [180, 140] width 16 height 8
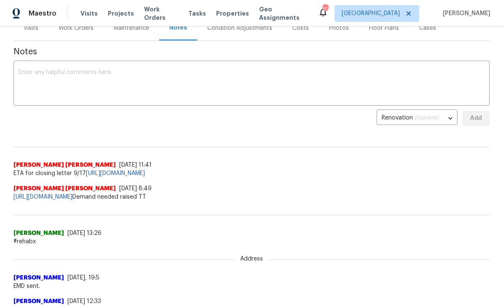
scroll to position [110, 0]
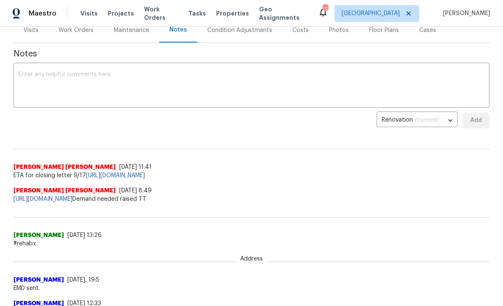
click at [27, 72] on textarea at bounding box center [252, 86] width 466 height 29
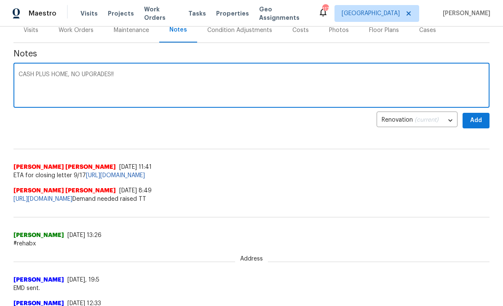
type textarea "CASH PLUS HOME, NO UPGRADES!!"
click at [478, 113] on button "Add" at bounding box center [476, 121] width 27 height 16
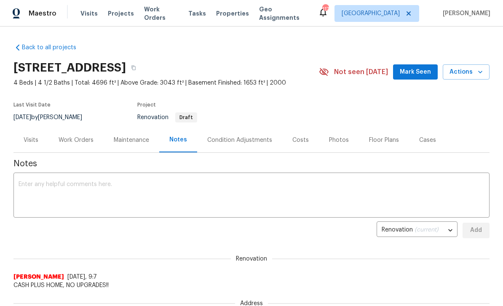
scroll to position [0, 0]
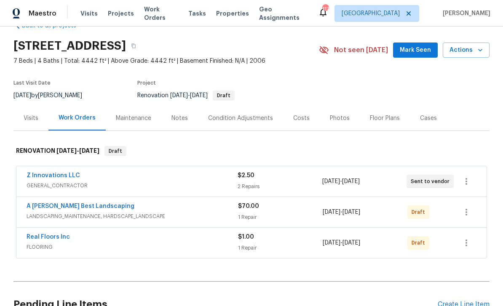
scroll to position [23, 0]
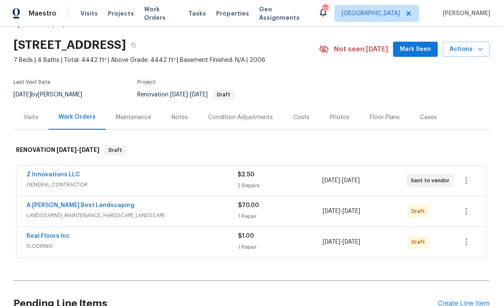
click at [179, 119] on div "Notes" at bounding box center [180, 117] width 16 height 8
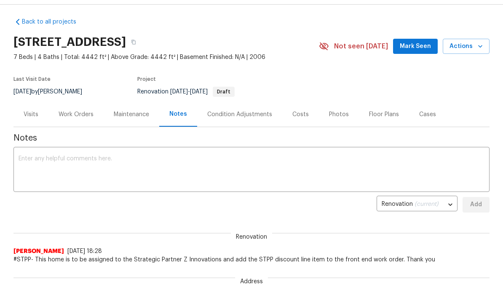
scroll to position [3, 0]
click at [35, 119] on div "Visits" at bounding box center [31, 115] width 15 height 8
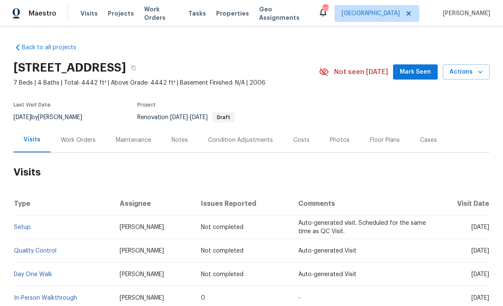
click at [81, 143] on div "Work Orders" at bounding box center [78, 140] width 35 height 8
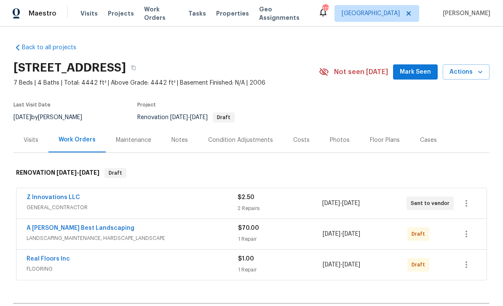
click at [299, 142] on div "Costs" at bounding box center [301, 140] width 16 height 8
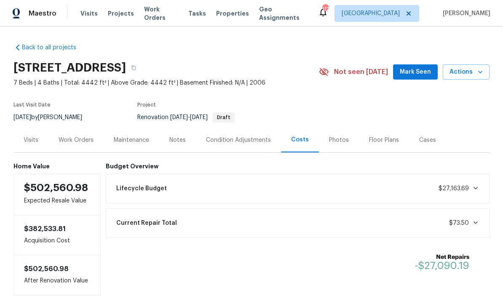
click at [420, 73] on span "Mark Seen" at bounding box center [415, 72] width 31 height 11
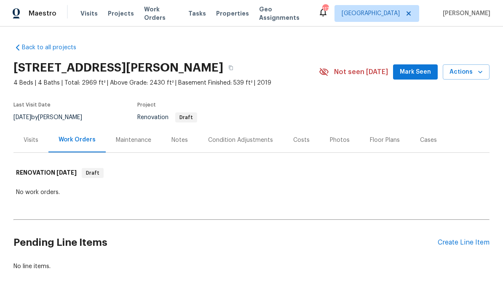
click at [182, 139] on div "Notes" at bounding box center [180, 140] width 16 height 8
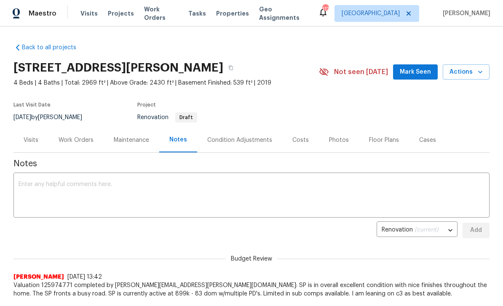
click at [339, 136] on div "Photos" at bounding box center [339, 140] width 20 height 8
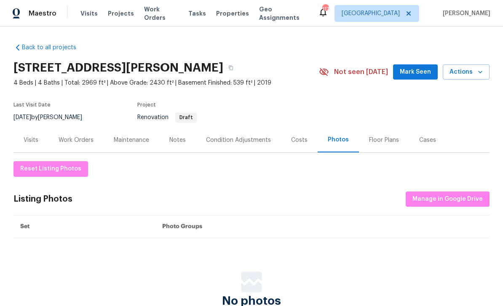
click at [252, 136] on div "Condition Adjustments" at bounding box center [238, 140] width 65 height 8
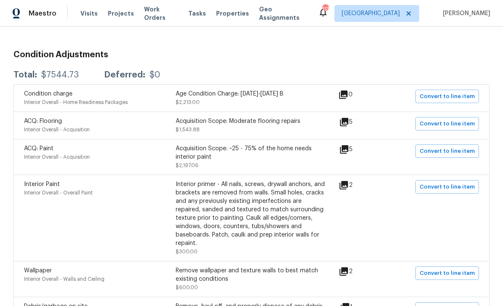
scroll to position [131, 0]
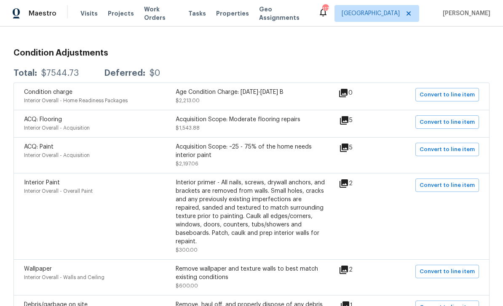
click at [349, 118] on icon at bounding box center [344, 120] width 8 height 8
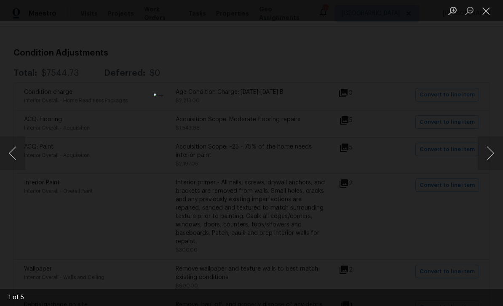
click at [490, 154] on button "Next image" at bounding box center [490, 154] width 25 height 34
click at [492, 152] on button "Next image" at bounding box center [490, 154] width 25 height 34
click at [493, 150] on button "Next image" at bounding box center [490, 154] width 25 height 34
click at [492, 153] on button "Next image" at bounding box center [490, 154] width 25 height 34
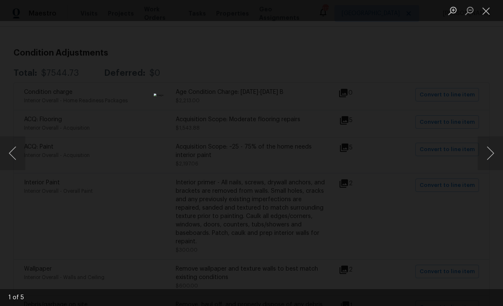
click at [492, 154] on button "Next image" at bounding box center [490, 154] width 25 height 34
click at [493, 154] on button "Next image" at bounding box center [490, 154] width 25 height 34
click at [485, 9] on button "Close lightbox" at bounding box center [486, 10] width 17 height 15
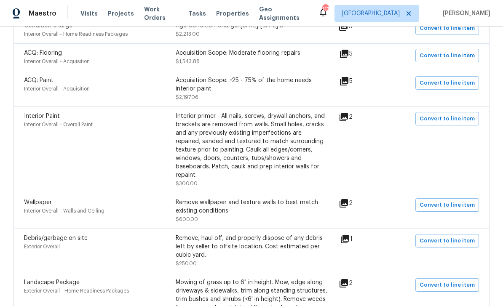
scroll to position [200, 0]
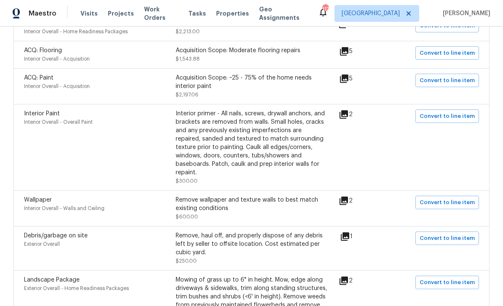
click at [348, 115] on icon at bounding box center [344, 114] width 8 height 8
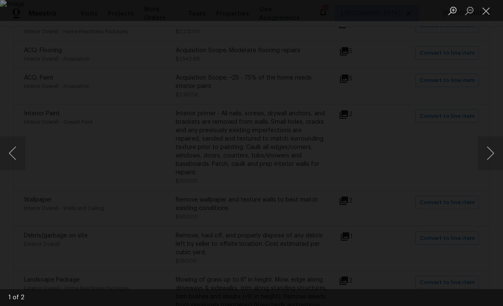
click at [493, 153] on button "Next image" at bounding box center [490, 154] width 25 height 34
click at [493, 154] on button "Next image" at bounding box center [490, 154] width 25 height 34
click at [493, 155] on button "Next image" at bounding box center [490, 154] width 25 height 34
click at [493, 156] on button "Next image" at bounding box center [490, 154] width 25 height 34
click at [493, 158] on button "Next image" at bounding box center [490, 154] width 25 height 34
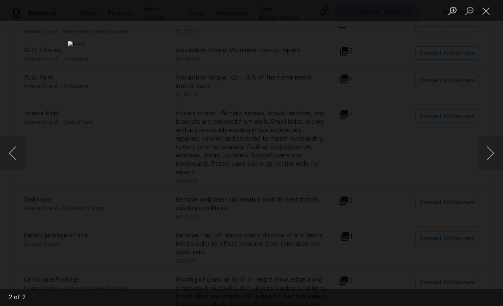
click at [489, 8] on button "Close lightbox" at bounding box center [486, 10] width 17 height 15
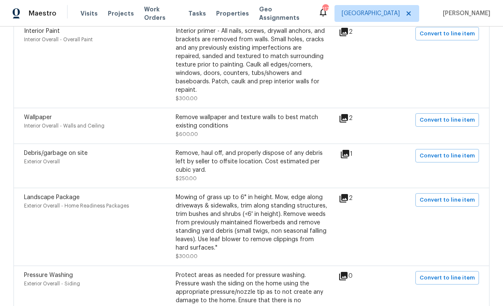
scroll to position [284, 0]
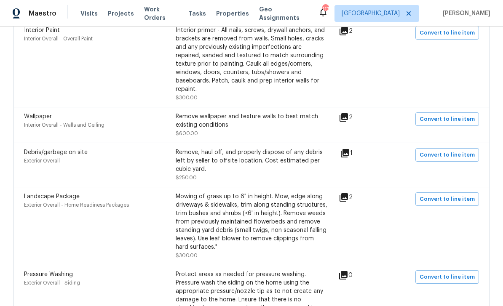
click at [348, 193] on icon at bounding box center [344, 197] width 8 height 8
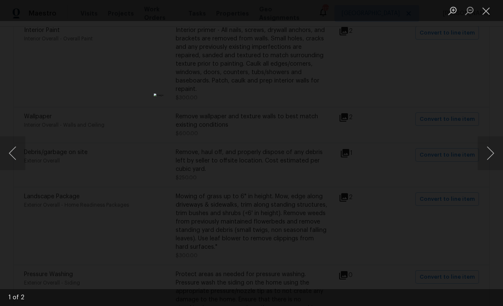
click at [487, 154] on button "Next image" at bounding box center [490, 154] width 25 height 34
click at [491, 155] on button "Next image" at bounding box center [490, 154] width 25 height 34
click at [485, 153] on button "Next image" at bounding box center [490, 154] width 25 height 34
click at [484, 11] on button "Close lightbox" at bounding box center [486, 10] width 17 height 15
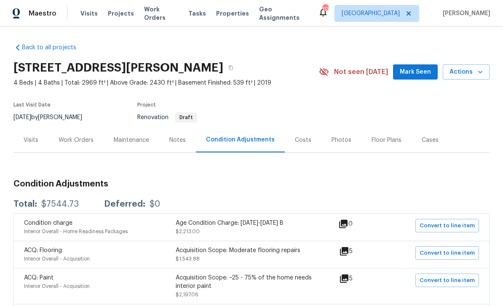
scroll to position [0, 0]
click at [78, 140] on div "Work Orders" at bounding box center [76, 140] width 35 height 8
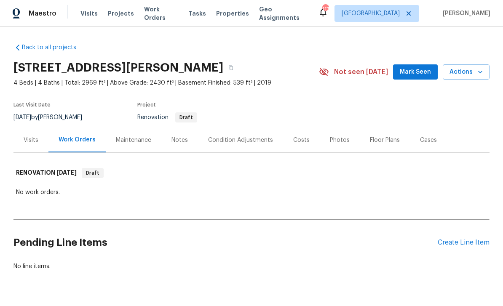
scroll to position [21, 0]
click at [414, 67] on span "Mark Seen" at bounding box center [415, 72] width 31 height 11
click at [463, 239] on div "Create Line Item" at bounding box center [464, 243] width 52 height 8
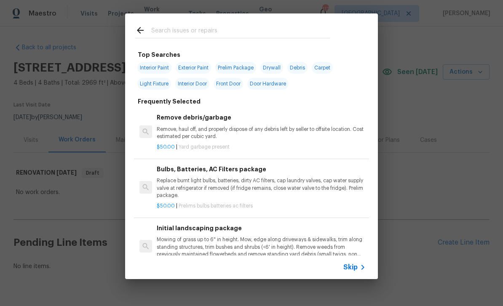
click at [165, 30] on input "text" at bounding box center [240, 31] width 179 height 13
click at [139, 27] on icon at bounding box center [140, 30] width 10 height 10
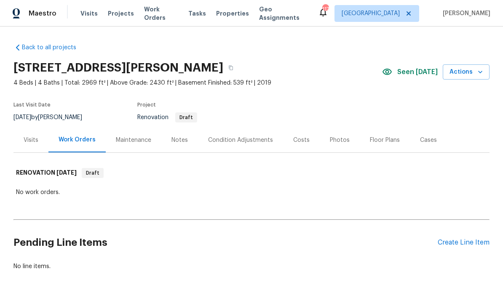
click at [128, 136] on div "Maintenance" at bounding box center [133, 140] width 35 height 8
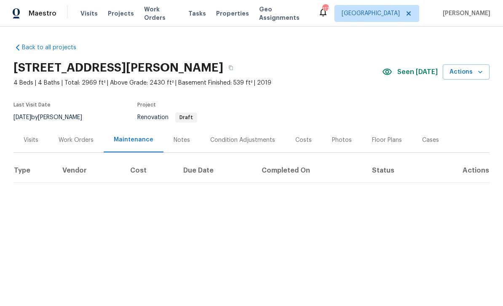
click at [74, 137] on div "Work Orders" at bounding box center [76, 140] width 35 height 8
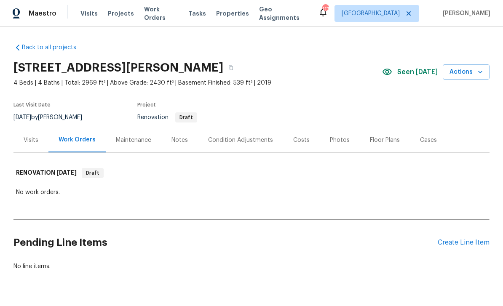
click at [180, 142] on div "Notes" at bounding box center [180, 140] width 16 height 8
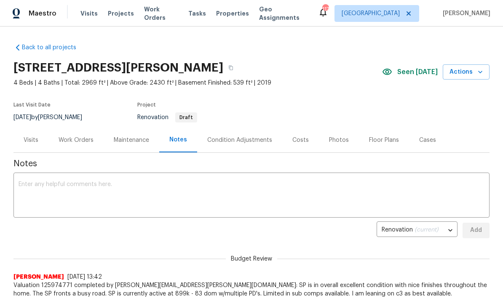
click at [78, 142] on div "Work Orders" at bounding box center [76, 140] width 35 height 8
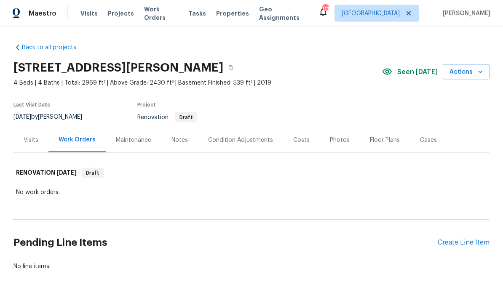
scroll to position [21, 0]
click at [467, 239] on div "Create Line Item" at bounding box center [464, 243] width 52 height 8
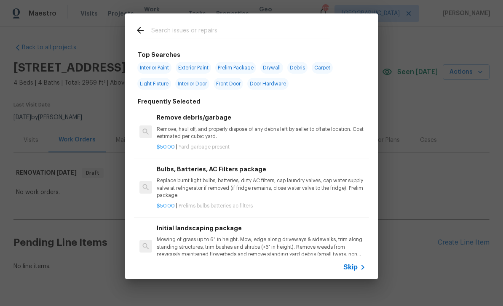
click at [165, 30] on input "text" at bounding box center [240, 31] width 179 height 13
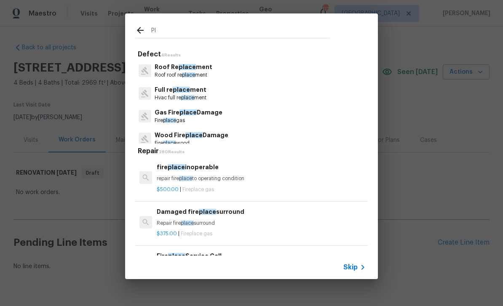
type input "P"
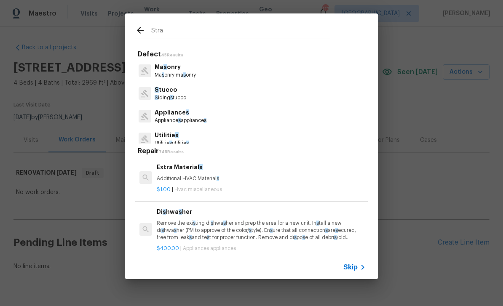
type input "Strat"
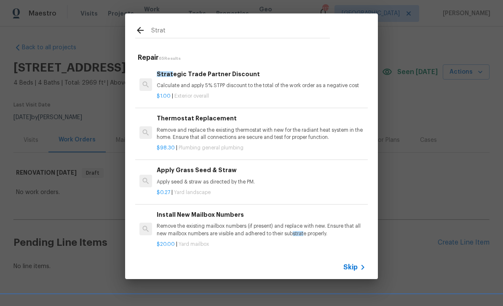
click at [189, 78] on h6 "Strat egic Trade Partner Discount" at bounding box center [261, 74] width 209 height 9
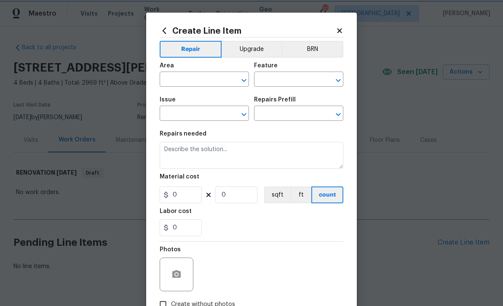
type input "Overall Exterior"
type input "Strategic Trade Partner Discount $1.00"
type textarea "Calculate and apply 5% STPP discount to the total of the work order as a negati…"
type input "1"
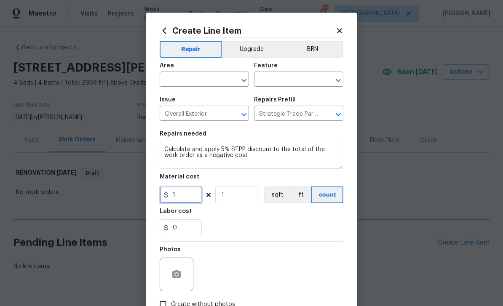
click at [180, 197] on input "1" at bounding box center [181, 195] width 42 height 17
click at [178, 76] on input "text" at bounding box center [193, 80] width 66 height 13
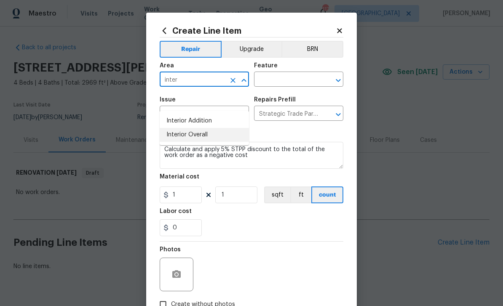
click at [176, 128] on li "Interior Overall" at bounding box center [204, 135] width 89 height 14
type input "Interior Overal"
click at [232, 79] on icon "Clear" at bounding box center [233, 80] width 5 height 5
click at [179, 114] on li "Exterior Addition" at bounding box center [204, 121] width 89 height 14
click at [177, 128] on li "Exterior Overall" at bounding box center [204, 135] width 89 height 14
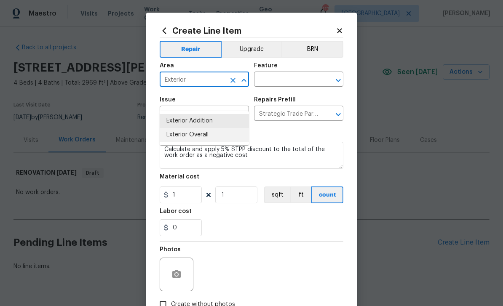
type input "Exterior Overall"
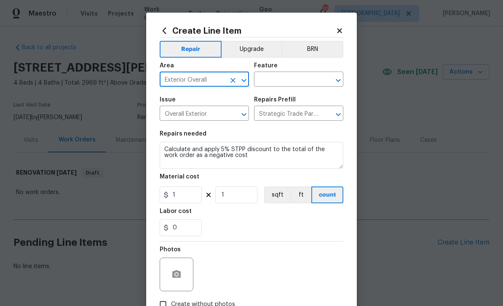
click at [299, 78] on input "text" at bounding box center [287, 80] width 66 height 13
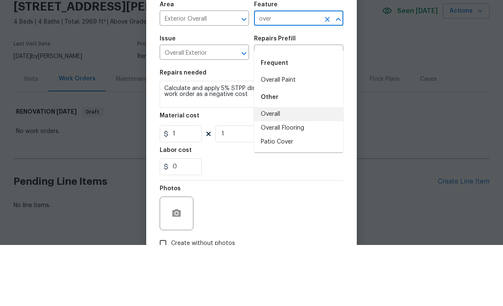
click at [292, 169] on li "Overall" at bounding box center [298, 176] width 89 height 14
type input "Overall"
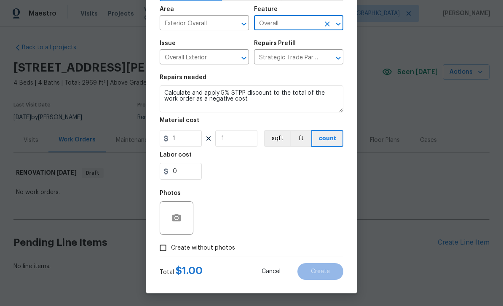
scroll to position [58, 0]
click at [169, 249] on input "Create without photos" at bounding box center [163, 248] width 16 height 16
checkbox input "true"
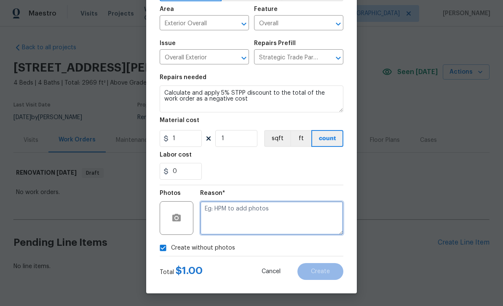
click at [310, 212] on textarea at bounding box center [271, 218] width 143 height 34
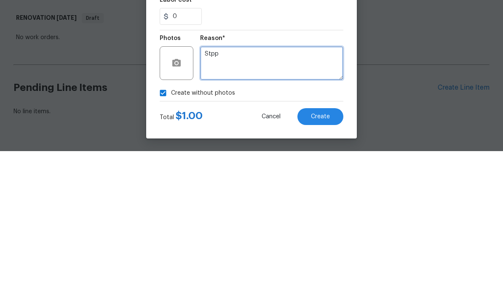
type textarea "Stpp"
click at [328, 269] on span "Create" at bounding box center [320, 272] width 19 height 6
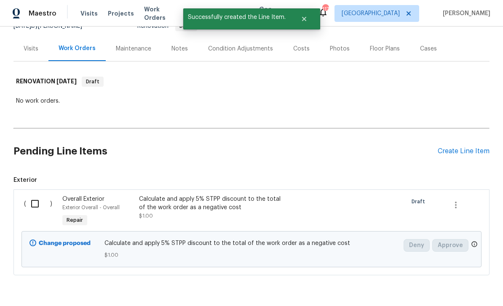
scroll to position [91, 0]
click at [37, 196] on input "checkbox" at bounding box center [38, 205] width 24 height 18
checkbox input "true"
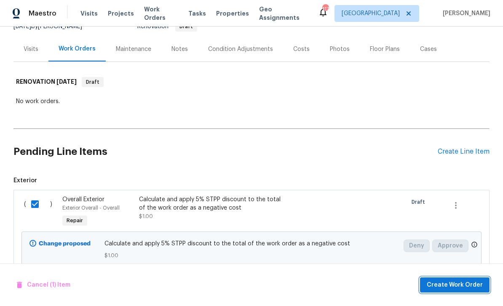
click at [477, 285] on span "Create Work Order" at bounding box center [455, 285] width 56 height 11
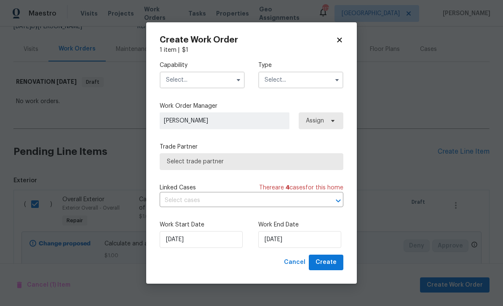
click at [181, 79] on input "text" at bounding box center [202, 80] width 85 height 17
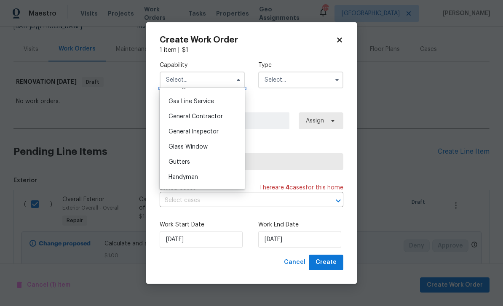
scroll to position [383, 0]
click at [179, 118] on span "General Contractor" at bounding box center [196, 118] width 54 height 6
type input "General Contractor"
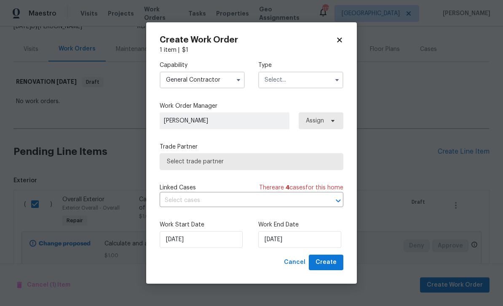
click at [317, 79] on input "text" at bounding box center [300, 80] width 85 height 17
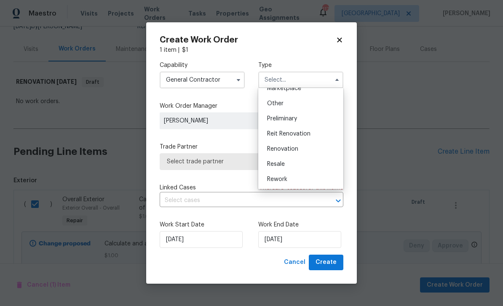
scroll to position [164, 0]
click at [312, 145] on div "Renovation" at bounding box center [300, 146] width 81 height 15
type input "Renovation"
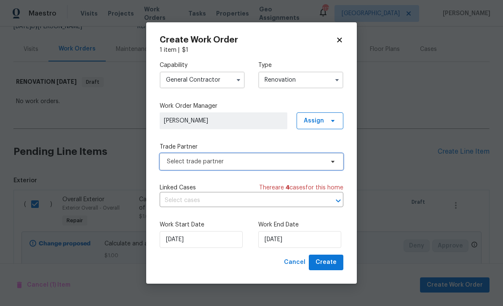
click at [333, 159] on icon at bounding box center [333, 161] width 7 height 7
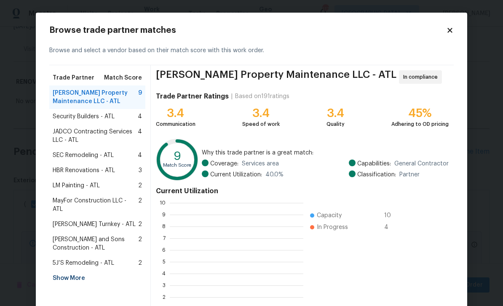
scroll to position [118, 134]
click at [63, 200] on span "MayFor Construction LLC - ATL" at bounding box center [96, 205] width 86 height 17
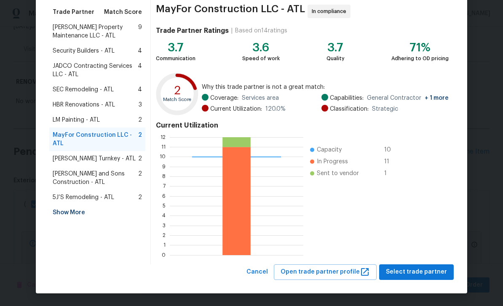
scroll to position [65, 0]
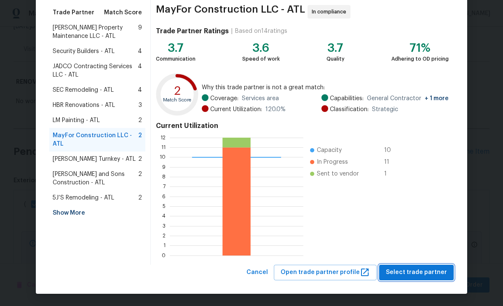
click at [428, 275] on span "Select trade partner" at bounding box center [416, 273] width 61 height 11
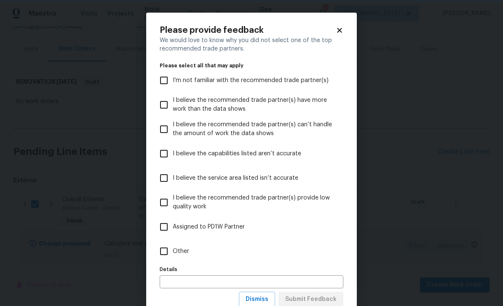
scroll to position [0, 0]
click at [170, 252] on input "Other" at bounding box center [164, 252] width 18 height 18
checkbox input "true"
click at [338, 295] on button "Submit Feedback" at bounding box center [311, 300] width 65 height 16
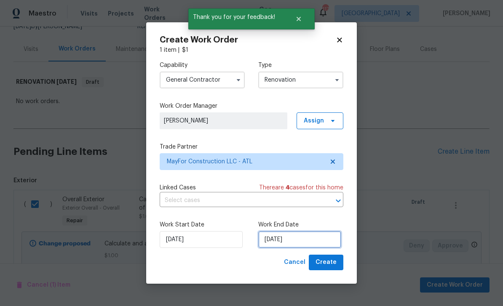
click at [324, 240] on input "9/29/2025" at bounding box center [299, 239] width 83 height 17
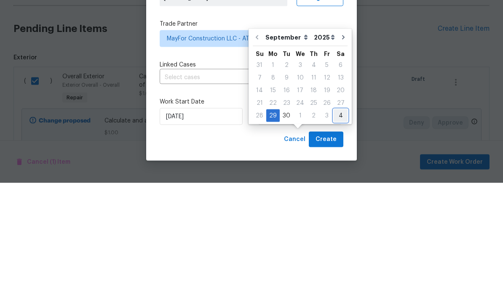
click at [339, 233] on div "4" at bounding box center [341, 239] width 14 height 12
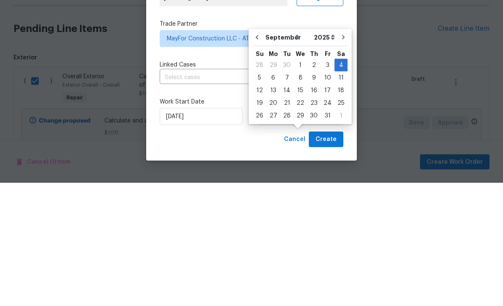
type input "10/4/2025"
select select "9"
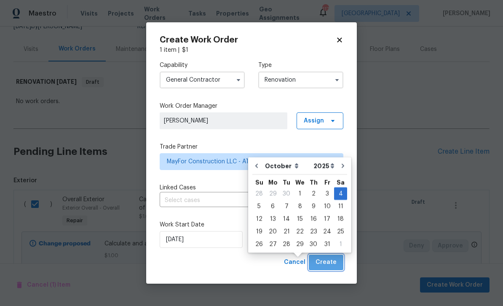
click at [332, 263] on span "Create" at bounding box center [326, 262] width 21 height 11
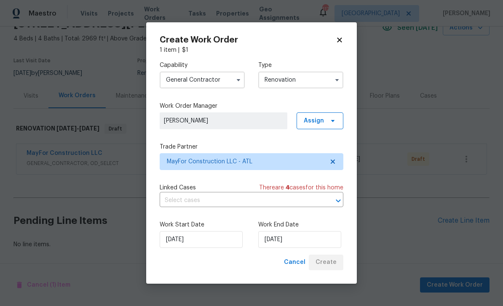
scroll to position [17, 0]
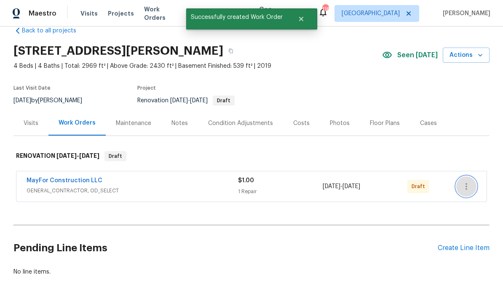
click at [471, 182] on icon "button" at bounding box center [466, 187] width 10 height 10
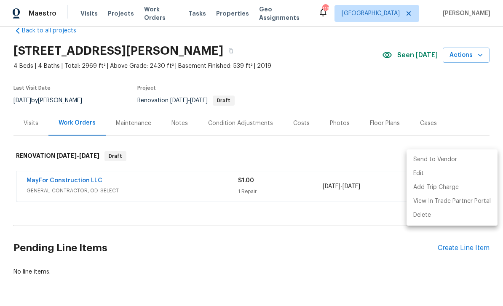
click at [457, 160] on li "Send to Vendor" at bounding box center [452, 160] width 91 height 14
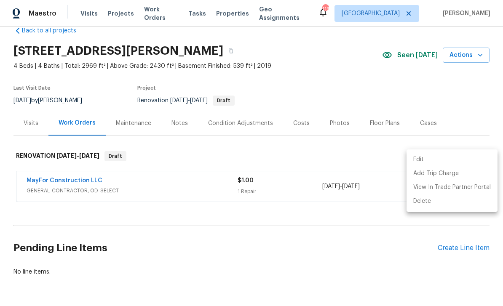
click at [30, 4] on div at bounding box center [251, 153] width 503 height 306
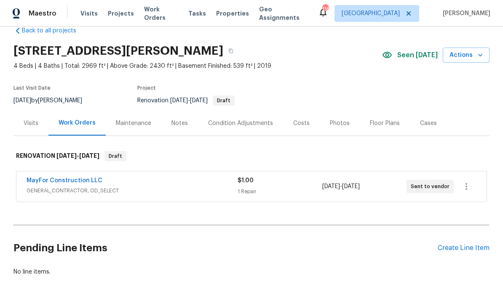
click at [32, 27] on link "Back to all projects" at bounding box center [53, 31] width 81 height 8
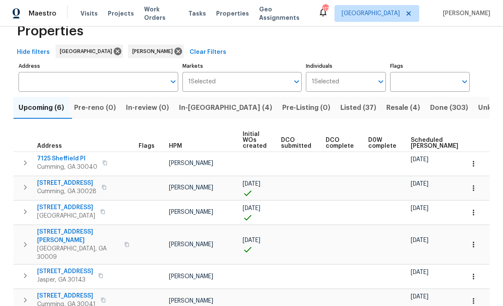
scroll to position [22, 0]
click at [59, 160] on span "7125 Sheffield Pl" at bounding box center [67, 159] width 60 height 8
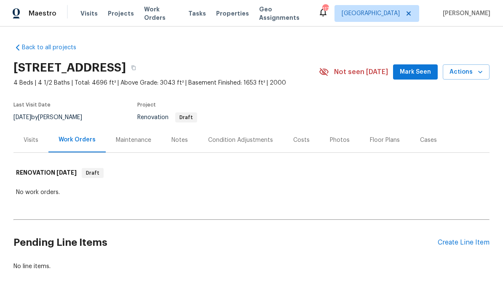
scroll to position [21, 0]
click at [463, 239] on div "Create Line Item" at bounding box center [464, 243] width 52 height 8
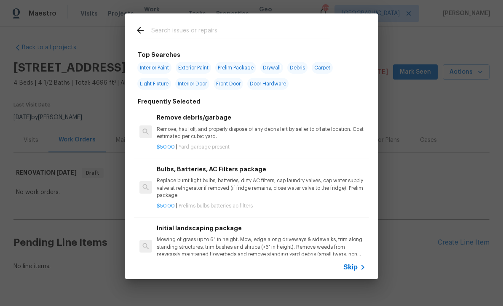
click at [164, 30] on input "text" at bounding box center [240, 31] width 179 height 13
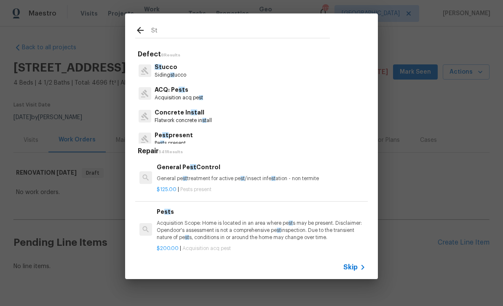
type input "Stp"
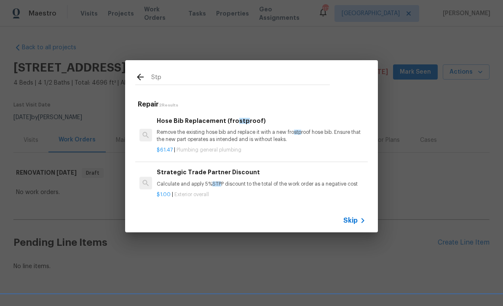
click at [181, 177] on h6 "Strategic Trade Partner Discount" at bounding box center [261, 172] width 209 height 9
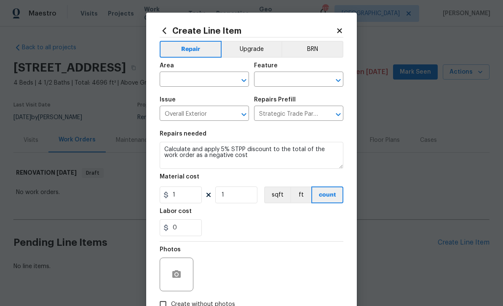
click at [182, 77] on input "text" at bounding box center [193, 80] width 66 height 13
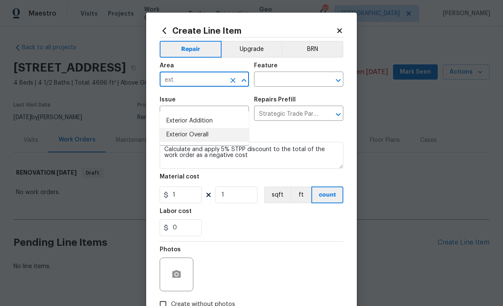
click at [181, 128] on li "Exterior Overall" at bounding box center [204, 135] width 89 height 14
type input "Exterior Overall"
click at [310, 78] on input "text" at bounding box center [287, 80] width 66 height 13
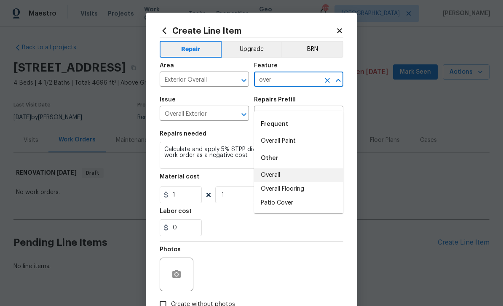
click at [274, 169] on li "Overall" at bounding box center [298, 176] width 89 height 14
type input "Overall"
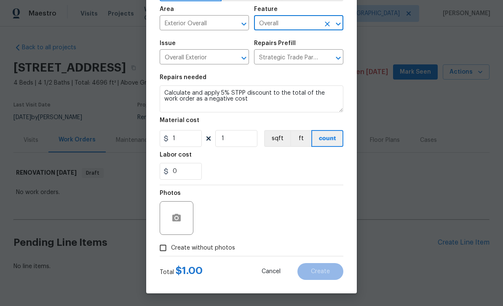
scroll to position [58, 0]
click at [166, 249] on input "Create without photos" at bounding box center [163, 248] width 16 height 16
checkbox input "true"
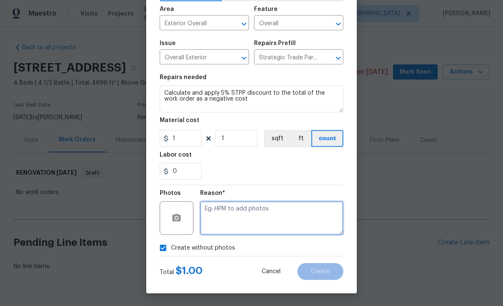
click at [307, 214] on textarea at bounding box center [271, 218] width 143 height 34
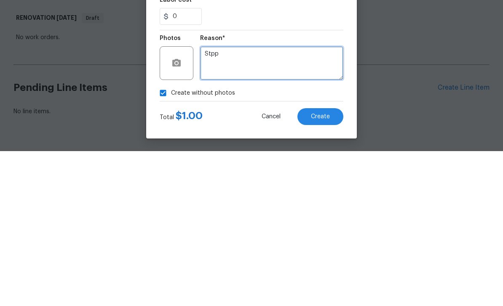
type textarea "Stpp"
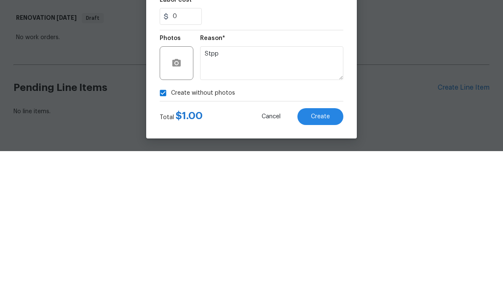
click at [322, 269] on span "Create" at bounding box center [320, 272] width 19 height 6
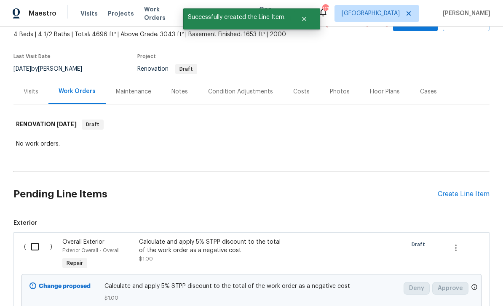
scroll to position [55, 0]
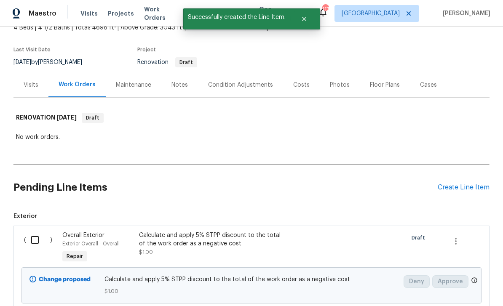
click at [36, 231] on input "checkbox" at bounding box center [38, 240] width 24 height 18
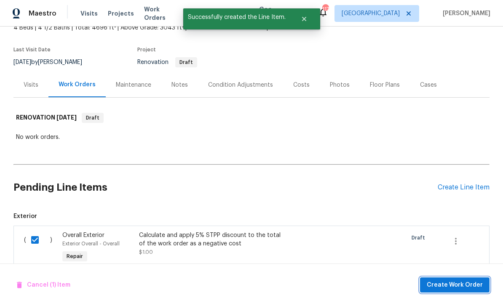
click at [468, 284] on span "Create Work Order" at bounding box center [455, 285] width 56 height 11
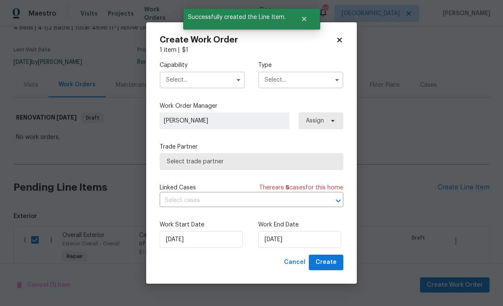
click at [183, 76] on input "text" at bounding box center [202, 80] width 85 height 17
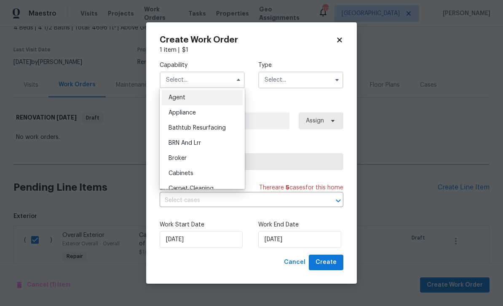
scroll to position [0, 0]
click at [342, 37] on icon at bounding box center [340, 40] width 8 height 8
checkbox input "false"
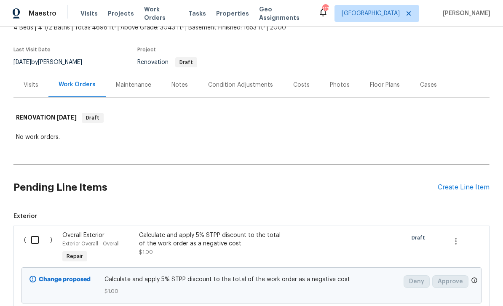
click at [300, 81] on div "Costs" at bounding box center [301, 85] width 16 height 8
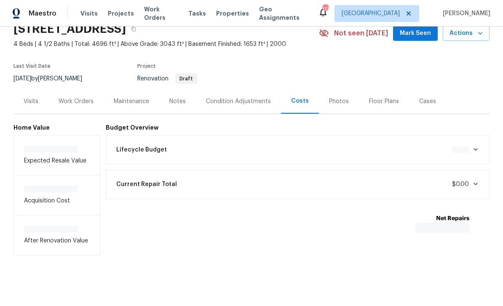
scroll to position [12, 0]
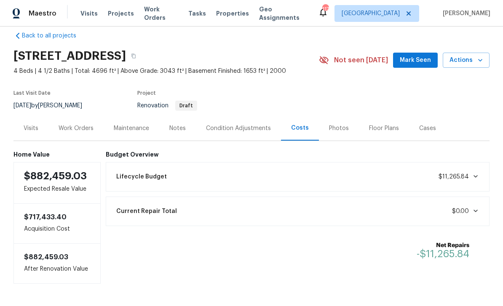
click at [78, 124] on div "Work Orders" at bounding box center [76, 128] width 35 height 8
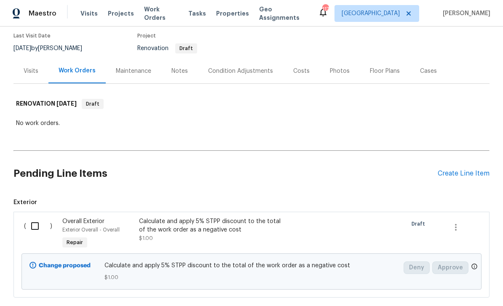
scroll to position [70, 0]
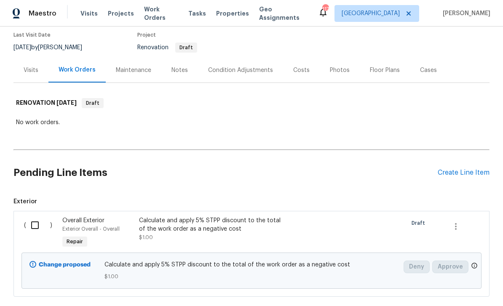
click at [38, 217] on input "checkbox" at bounding box center [38, 226] width 24 height 18
checkbox input "true"
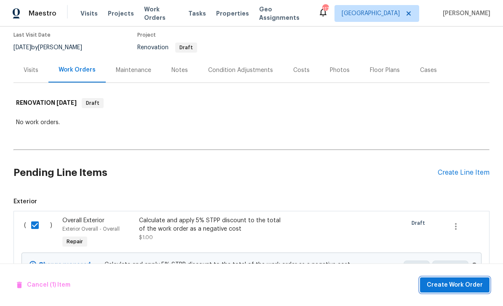
click at [464, 286] on span "Create Work Order" at bounding box center [455, 285] width 56 height 11
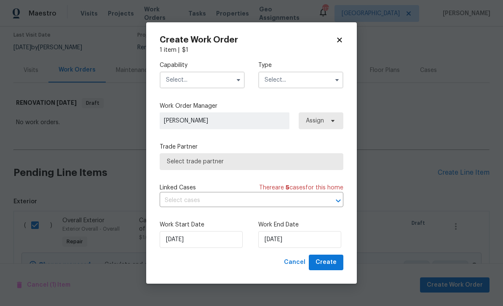
click at [184, 79] on input "text" at bounding box center [202, 80] width 85 height 17
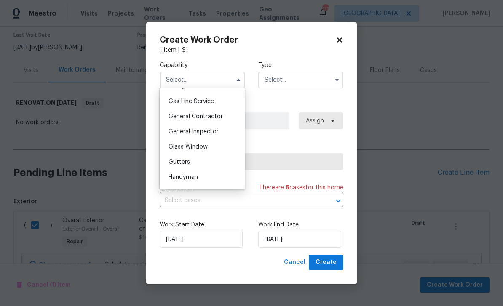
scroll to position [368, 0]
click at [175, 136] on div "General Contractor" at bounding box center [202, 132] width 81 height 15
type input "General Contractor"
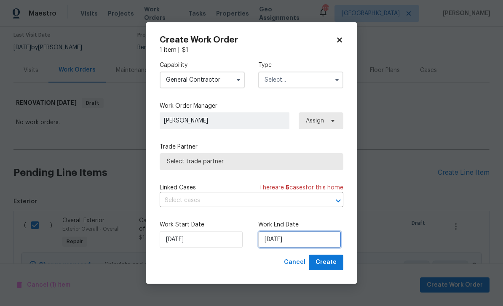
click at [317, 237] on input "9/25/2025" at bounding box center [299, 239] width 83 height 17
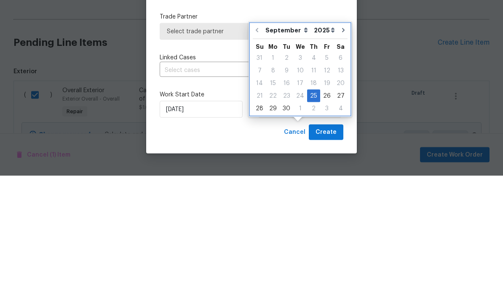
click at [341, 157] on icon "Go to next month" at bounding box center [343, 160] width 7 height 7
type input "10/25/2025"
select select "9"
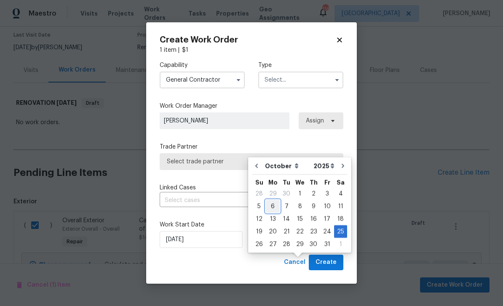
click at [274, 201] on div "6" at bounding box center [273, 207] width 14 height 12
type input "10/6/2025"
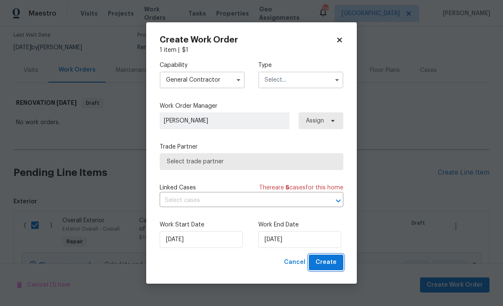
click at [329, 259] on span "Create" at bounding box center [326, 262] width 21 height 11
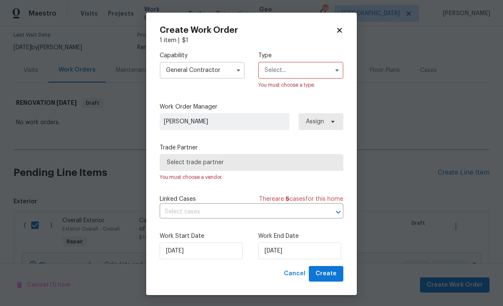
click at [312, 162] on span "Select trade partner" at bounding box center [251, 162] width 169 height 8
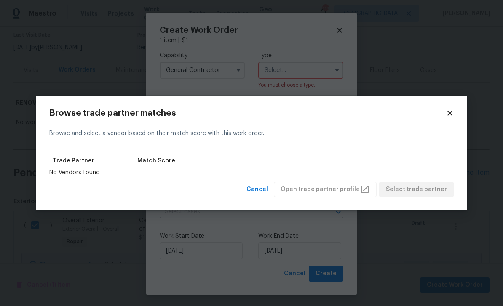
click at [337, 61] on body "Maestro Visits Projects Work Orders Tasks Properties Geo Assignments 116 Atlant…" at bounding box center [251, 153] width 503 height 306
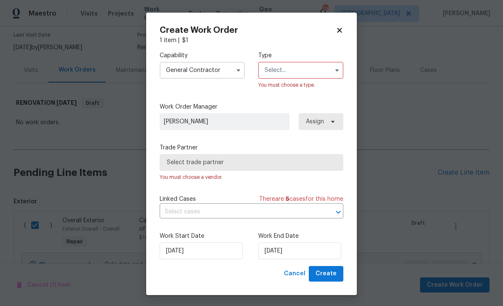
click at [327, 69] on input "text" at bounding box center [300, 70] width 85 height 17
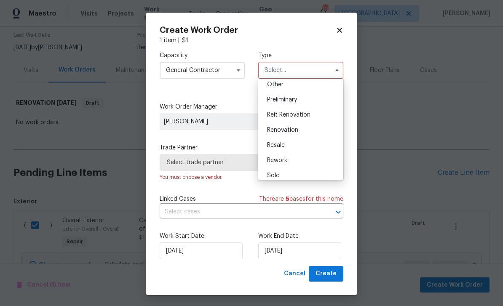
scroll to position [173, 0]
click at [303, 127] on div "Renovation" at bounding box center [300, 127] width 81 height 15
type input "Renovation"
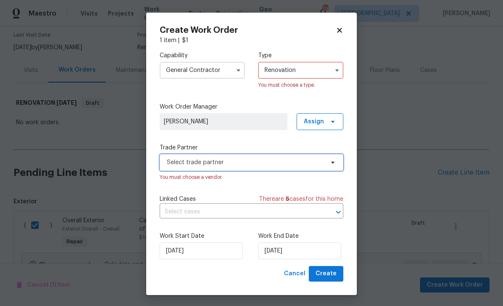
click at [327, 162] on span "Select trade partner" at bounding box center [252, 162] width 184 height 17
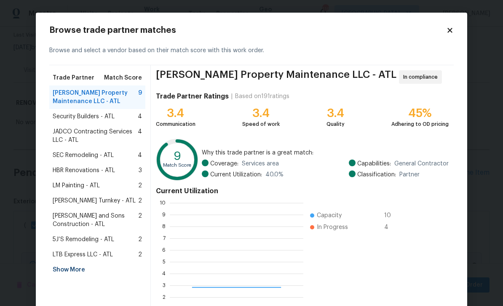
scroll to position [118, 134]
click at [60, 268] on div "Show More" at bounding box center [97, 270] width 96 height 15
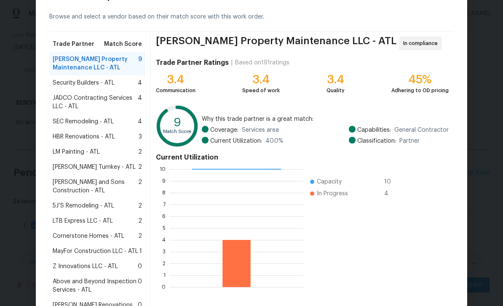
scroll to position [35, 0]
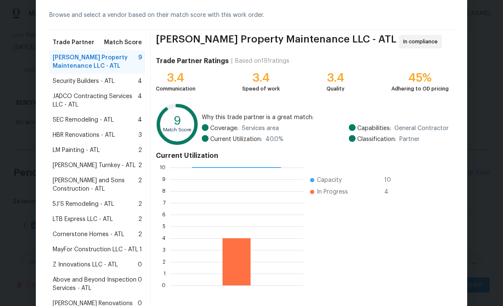
click at [66, 265] on span "Z Innovations LLC - ATL" at bounding box center [85, 265] width 65 height 8
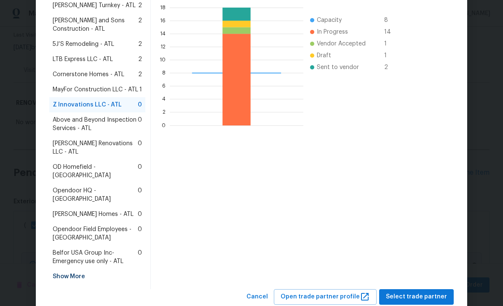
scroll to position [195, 0]
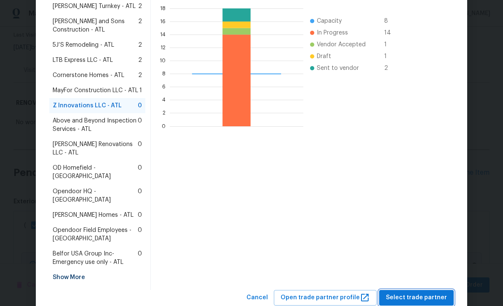
click at [418, 290] on button "Select trade partner" at bounding box center [416, 298] width 75 height 16
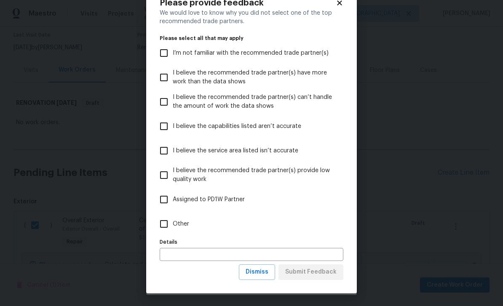
scroll to position [28, 0]
click at [168, 225] on input "Other" at bounding box center [164, 224] width 18 height 18
checkbox input "true"
click at [325, 271] on span "Submit Feedback" at bounding box center [310, 272] width 51 height 11
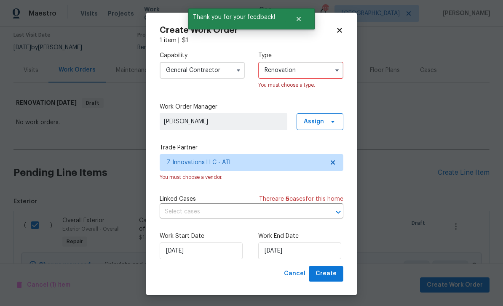
scroll to position [0, 0]
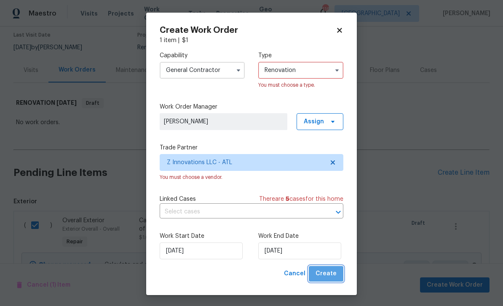
click at [334, 277] on span "Create" at bounding box center [326, 274] width 21 height 11
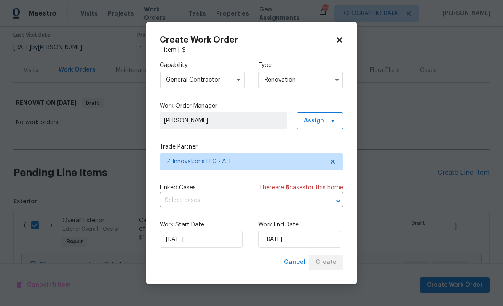
scroll to position [17, 0]
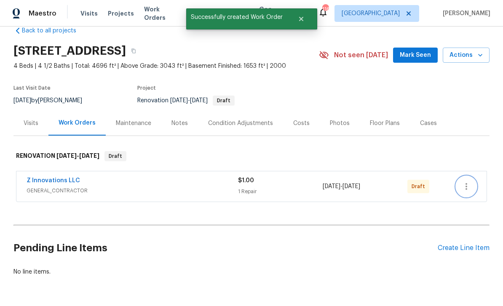
click at [465, 182] on icon "button" at bounding box center [466, 187] width 10 height 10
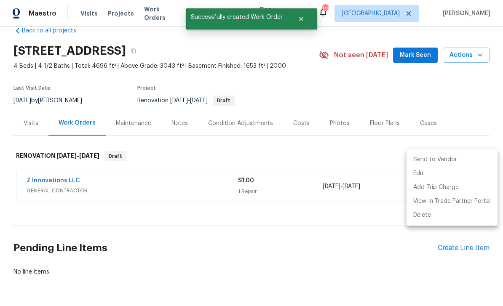
click at [453, 160] on li "Send to Vendor" at bounding box center [452, 160] width 91 height 14
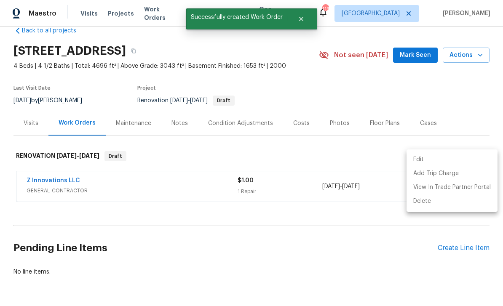
click at [421, 29] on div at bounding box center [251, 153] width 503 height 306
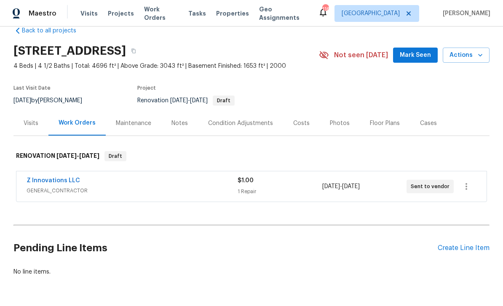
click at [417, 50] on span "Mark Seen" at bounding box center [415, 55] width 31 height 11
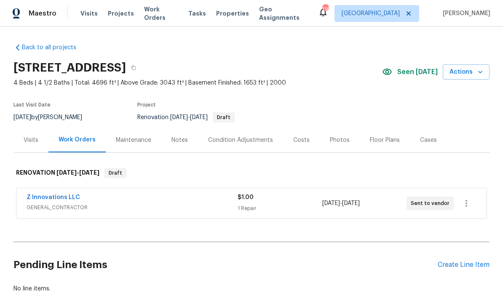
scroll to position [0, 0]
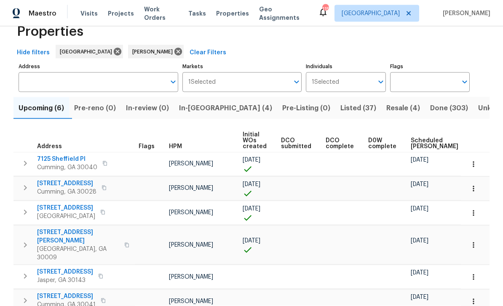
scroll to position [27, 0]
click at [56, 268] on span "[STREET_ADDRESS]" at bounding box center [65, 272] width 56 height 8
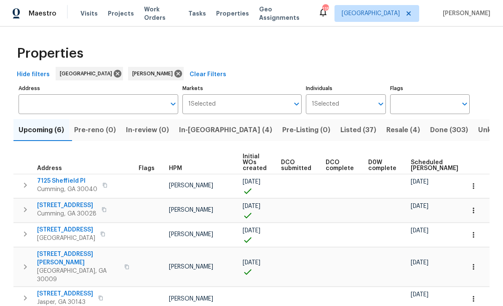
scroll to position [0, 0]
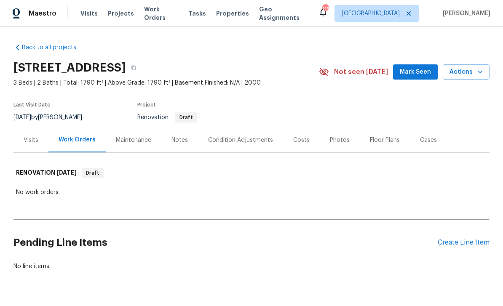
click at [335, 139] on div "Photos" at bounding box center [340, 140] width 20 height 8
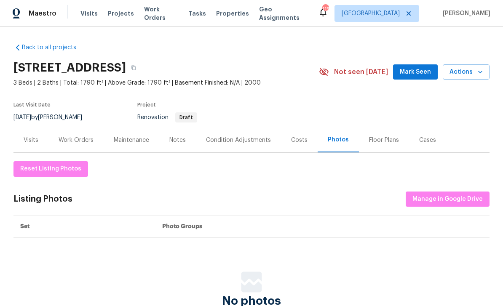
click at [251, 139] on div "Condition Adjustments" at bounding box center [238, 140] width 65 height 8
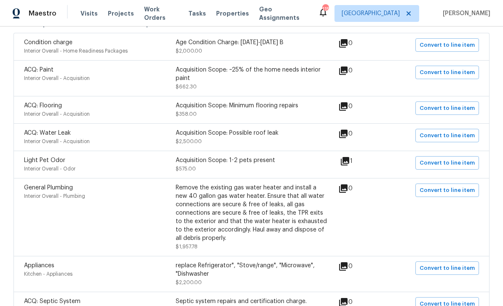
scroll to position [182, 0]
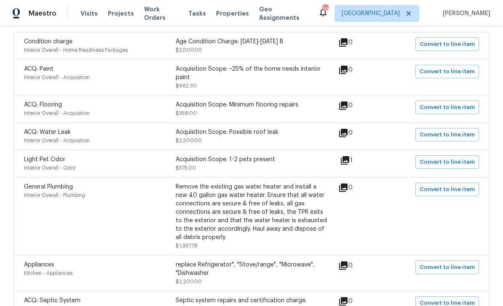
click at [349, 162] on icon at bounding box center [345, 160] width 8 height 8
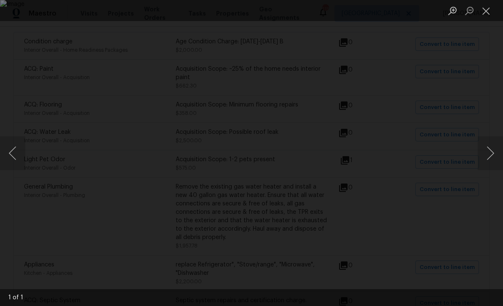
click at [486, 153] on button "Next image" at bounding box center [490, 154] width 25 height 34
click at [484, 12] on button "Close lightbox" at bounding box center [486, 10] width 17 height 15
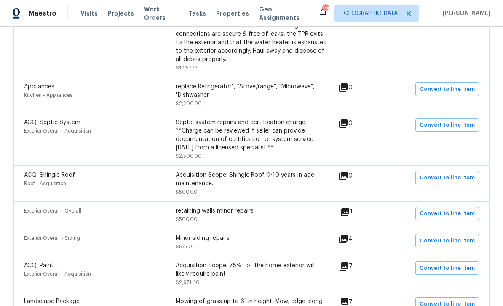
scroll to position [365, 0]
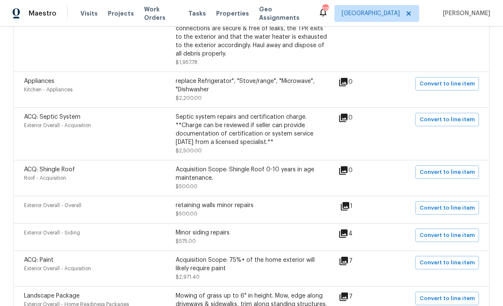
click at [349, 209] on icon at bounding box center [345, 206] width 8 height 8
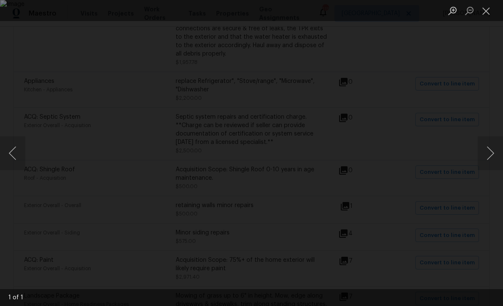
click at [487, 153] on button "Next image" at bounding box center [490, 154] width 25 height 34
click at [487, 9] on button "Close lightbox" at bounding box center [486, 10] width 17 height 15
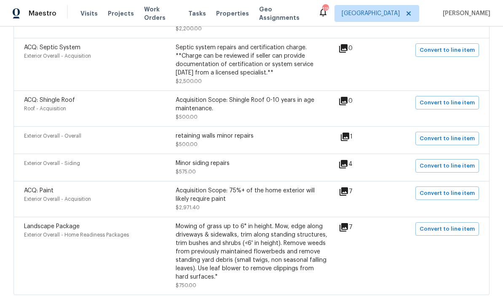
scroll to position [438, 0]
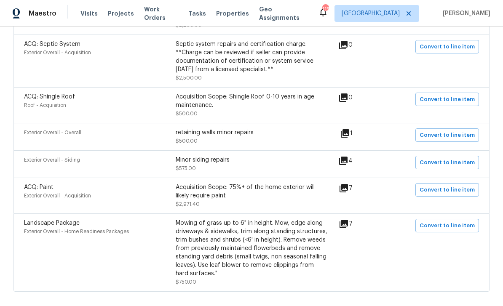
click at [349, 165] on icon at bounding box center [343, 161] width 10 height 10
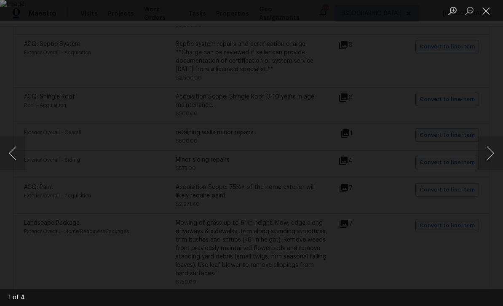
click at [486, 11] on button "Close lightbox" at bounding box center [486, 10] width 17 height 15
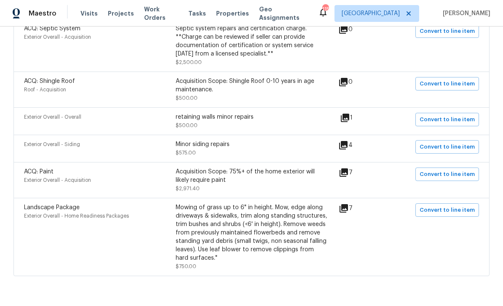
scroll to position [453, 0]
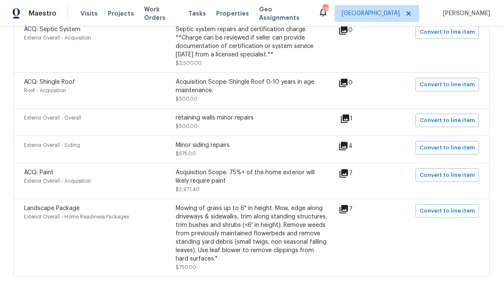
click at [348, 213] on icon at bounding box center [344, 209] width 8 height 8
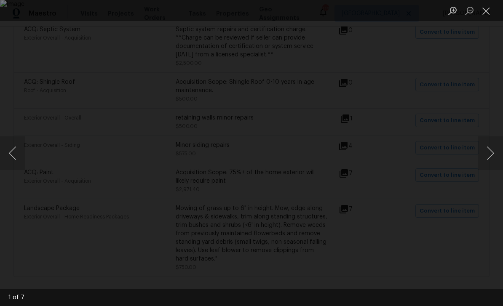
click at [484, 13] on button "Close lightbox" at bounding box center [486, 10] width 17 height 15
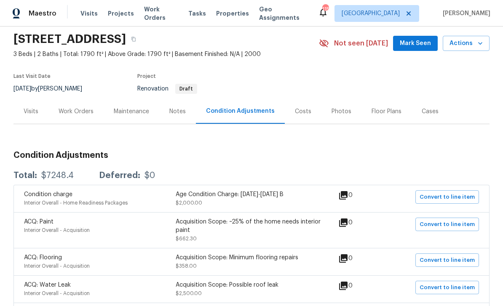
scroll to position [29, 0]
click at [418, 45] on span "Mark Seen" at bounding box center [415, 43] width 31 height 11
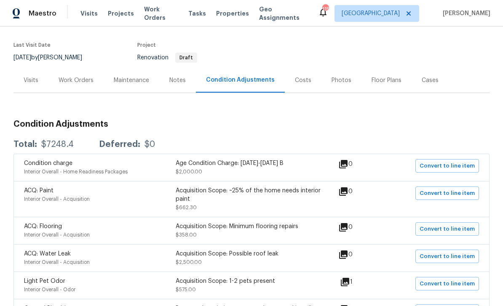
scroll to position [67, 0]
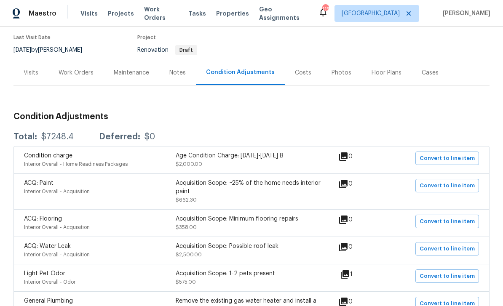
click at [80, 71] on div "Work Orders" at bounding box center [76, 73] width 35 height 8
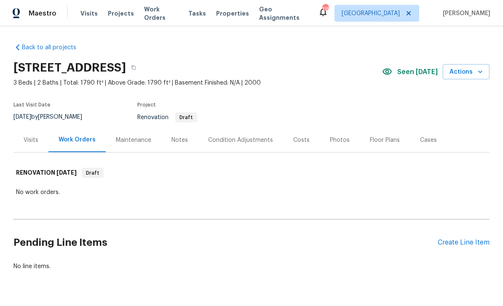
scroll to position [21, 0]
click at [461, 239] on div "Create Line Item" at bounding box center [464, 243] width 52 height 8
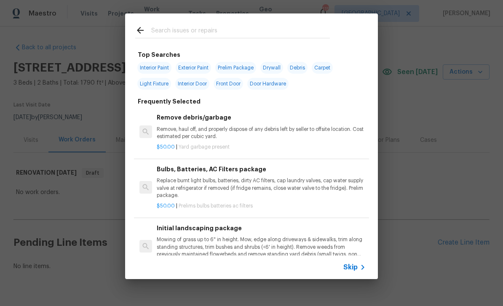
click at [160, 30] on input "text" at bounding box center [240, 31] width 179 height 13
type input "Stpp"
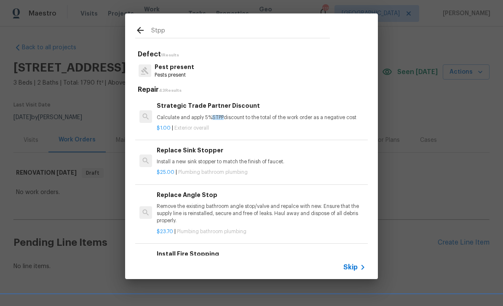
click at [180, 104] on h6 "Strategic Trade Partner Discount" at bounding box center [261, 105] width 209 height 9
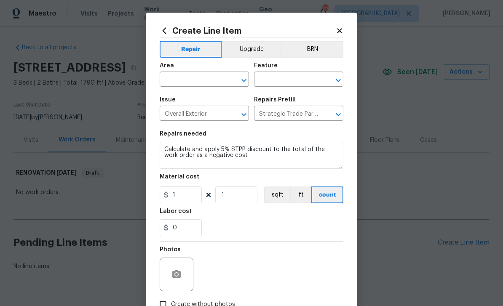
click at [182, 76] on input "text" at bounding box center [193, 80] width 66 height 13
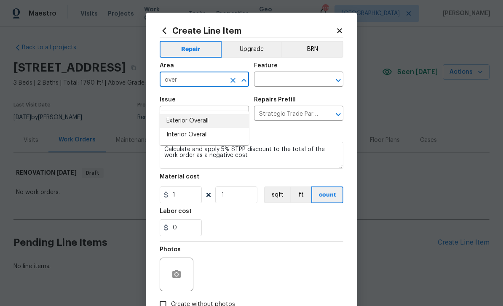
click at [176, 114] on li "Exterior Overall" at bounding box center [204, 121] width 89 height 14
type input "Exterior Overall"
click at [300, 79] on input "text" at bounding box center [287, 80] width 66 height 13
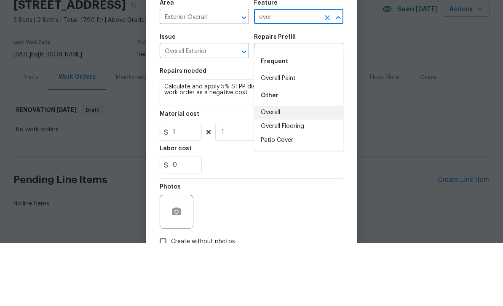
click at [293, 169] on li "Overall" at bounding box center [298, 176] width 89 height 14
type input "Overall"
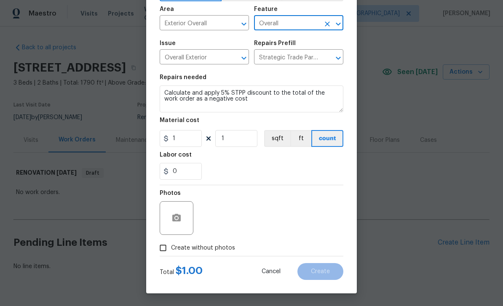
scroll to position [58, 0]
click at [165, 247] on input "Create without photos" at bounding box center [163, 248] width 16 height 16
checkbox input "true"
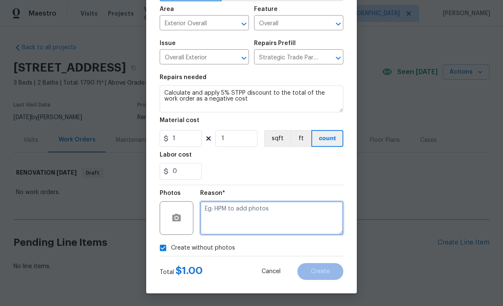
click at [305, 217] on textarea at bounding box center [271, 218] width 143 height 34
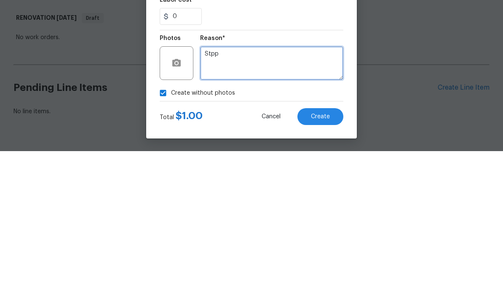
type textarea "Stpp"
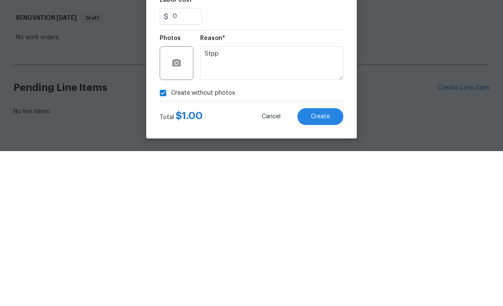
click at [324, 263] on button "Create" at bounding box center [321, 271] width 46 height 17
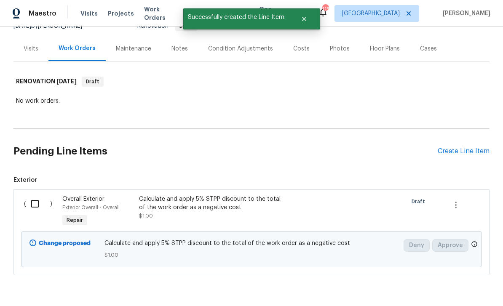
scroll to position [91, 0]
click at [38, 196] on input "checkbox" at bounding box center [38, 205] width 24 height 18
checkbox input "true"
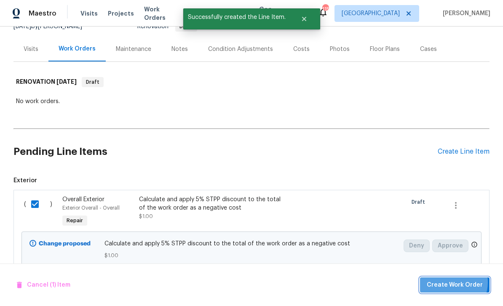
click at [453, 283] on span "Create Work Order" at bounding box center [455, 285] width 56 height 11
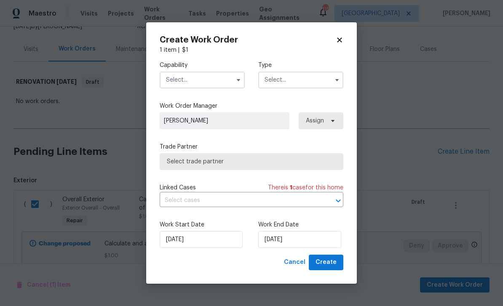
click at [181, 79] on input "text" at bounding box center [202, 80] width 85 height 17
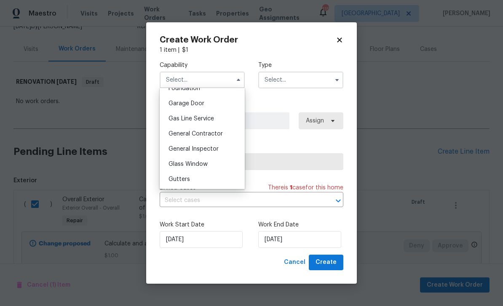
scroll to position [372, 0]
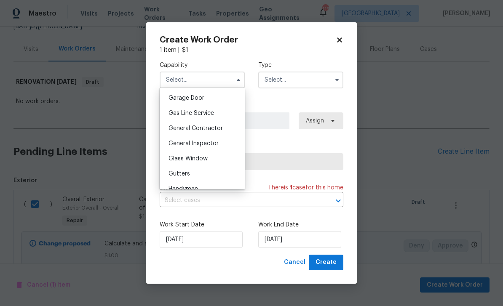
click at [179, 131] on span "General Contractor" at bounding box center [196, 129] width 54 height 6
type input "General Contractor"
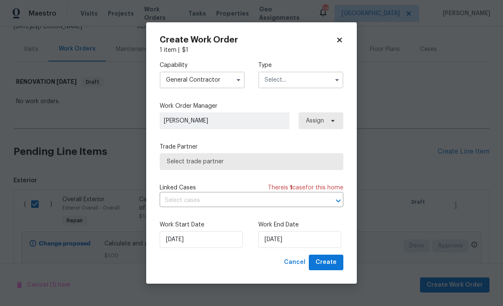
click at [310, 85] on input "text" at bounding box center [300, 80] width 85 height 17
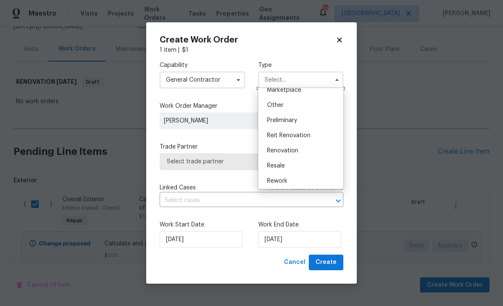
scroll to position [161, 0]
click at [305, 148] on div "Renovation" at bounding box center [300, 148] width 81 height 15
type input "Renovation"
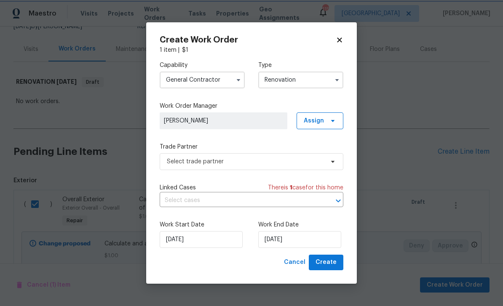
scroll to position [0, 0]
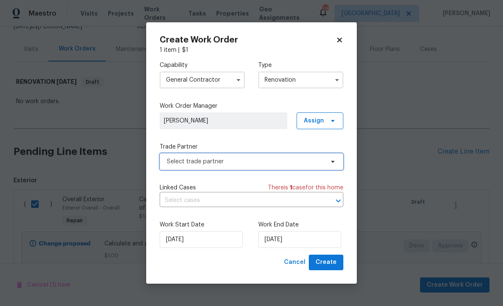
click at [327, 164] on span at bounding box center [331, 161] width 9 height 7
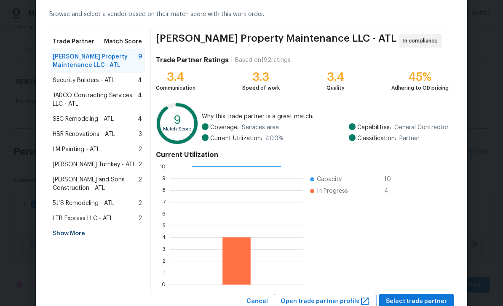
scroll to position [49, 0]
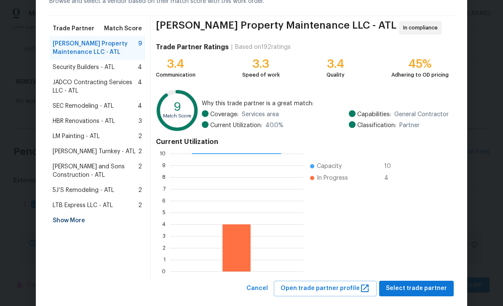
click at [58, 221] on div "Show More" at bounding box center [97, 220] width 96 height 15
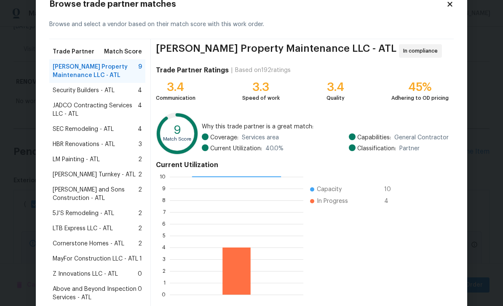
scroll to position [29, 0]
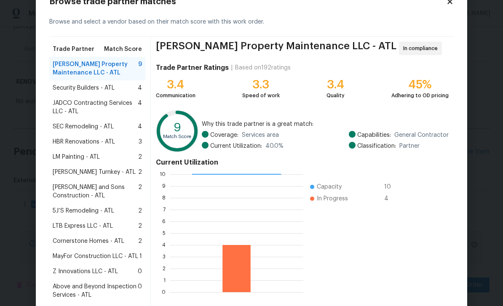
click at [65, 259] on span "MayFor Construction LLC - ATL" at bounding box center [96, 256] width 86 height 8
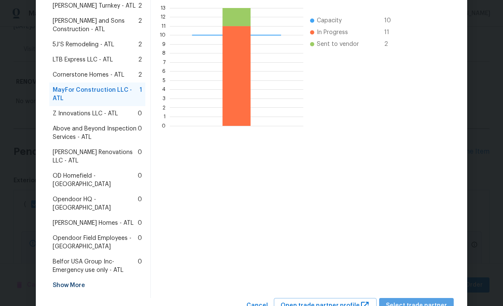
scroll to position [195, 0]
click at [422, 301] on span "Select trade partner" at bounding box center [416, 306] width 61 height 11
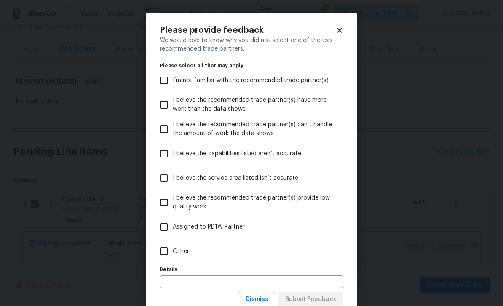
scroll to position [0, 0]
click at [166, 253] on input "Other" at bounding box center [164, 252] width 18 height 18
checkbox input "true"
click at [336, 296] on span "Submit Feedback" at bounding box center [310, 300] width 51 height 11
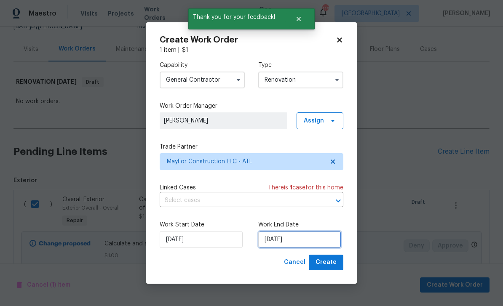
click at [321, 238] on input "[DATE]" at bounding box center [299, 239] width 83 height 17
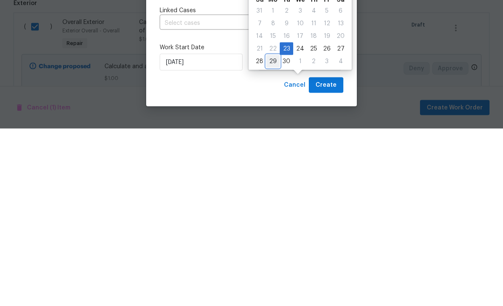
click at [276, 233] on div "29" at bounding box center [272, 239] width 13 height 12
type input "[DATE]"
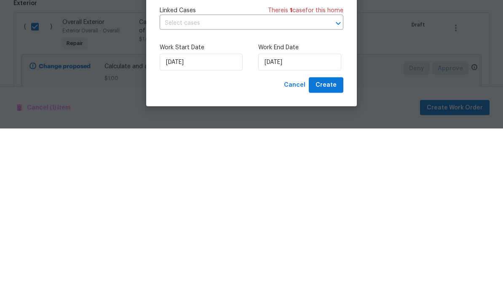
scroll to position [27, 0]
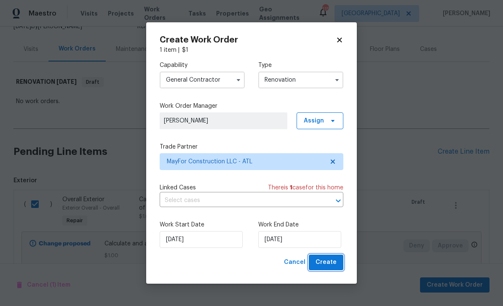
click at [333, 264] on span "Create" at bounding box center [326, 262] width 21 height 11
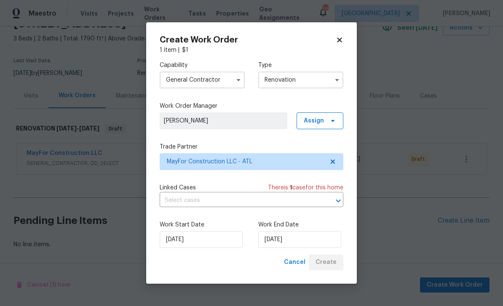
scroll to position [17, 0]
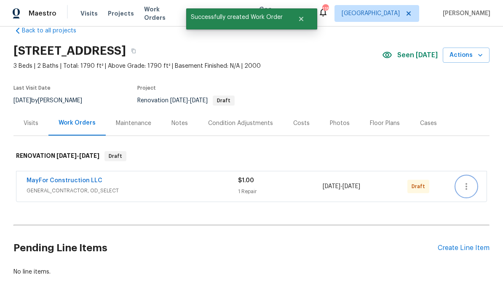
click at [473, 177] on button "button" at bounding box center [466, 187] width 20 height 20
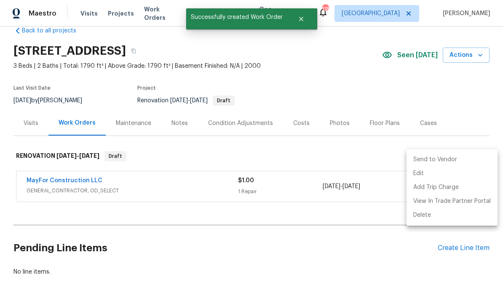
click at [456, 159] on li "Send to Vendor" at bounding box center [452, 160] width 91 height 14
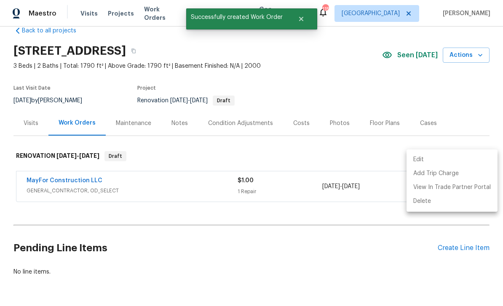
click at [474, 66] on div at bounding box center [251, 153] width 503 height 306
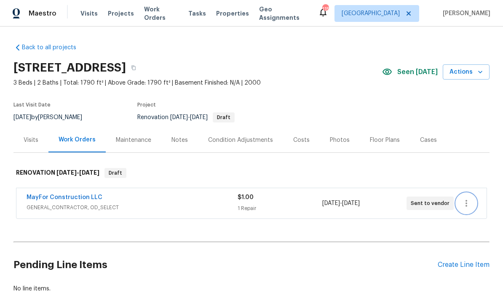
scroll to position [0, 0]
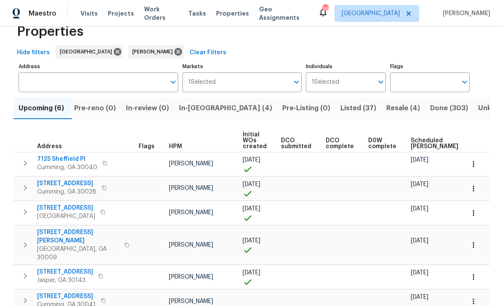
scroll to position [27, 0]
click at [203, 102] on span "In-[GEOGRAPHIC_DATA] (4)" at bounding box center [225, 108] width 93 height 12
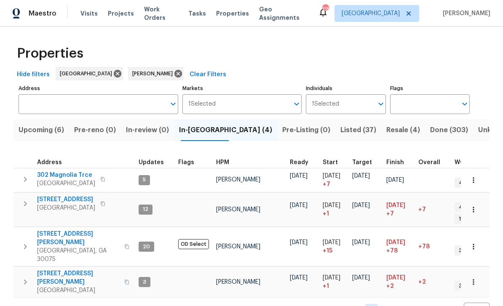
click at [335, 122] on button "Listed (37)" at bounding box center [358, 130] width 46 height 22
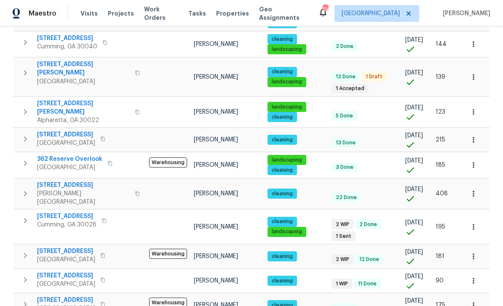
scroll to position [528, 0]
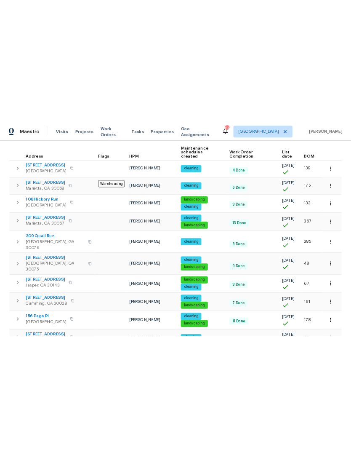
scroll to position [44, 0]
